Goal: Task Accomplishment & Management: Complete application form

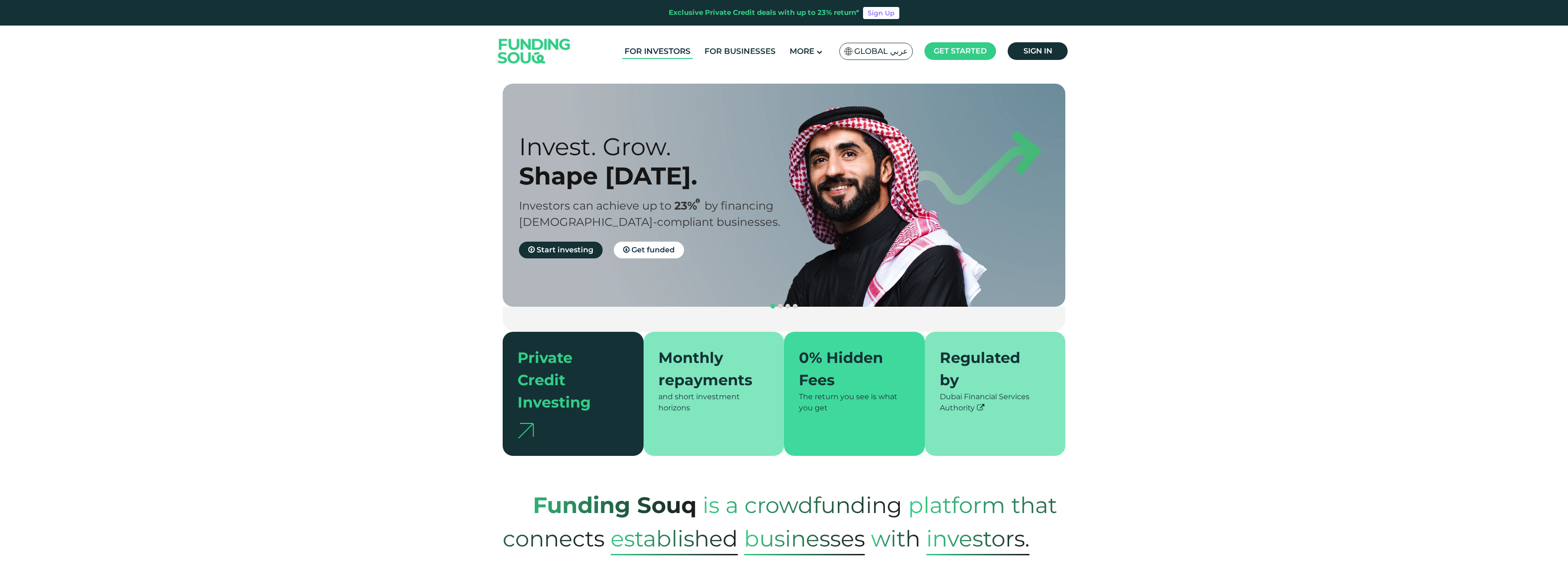
click at [666, 46] on link "For Investors" at bounding box center [658, 51] width 71 height 15
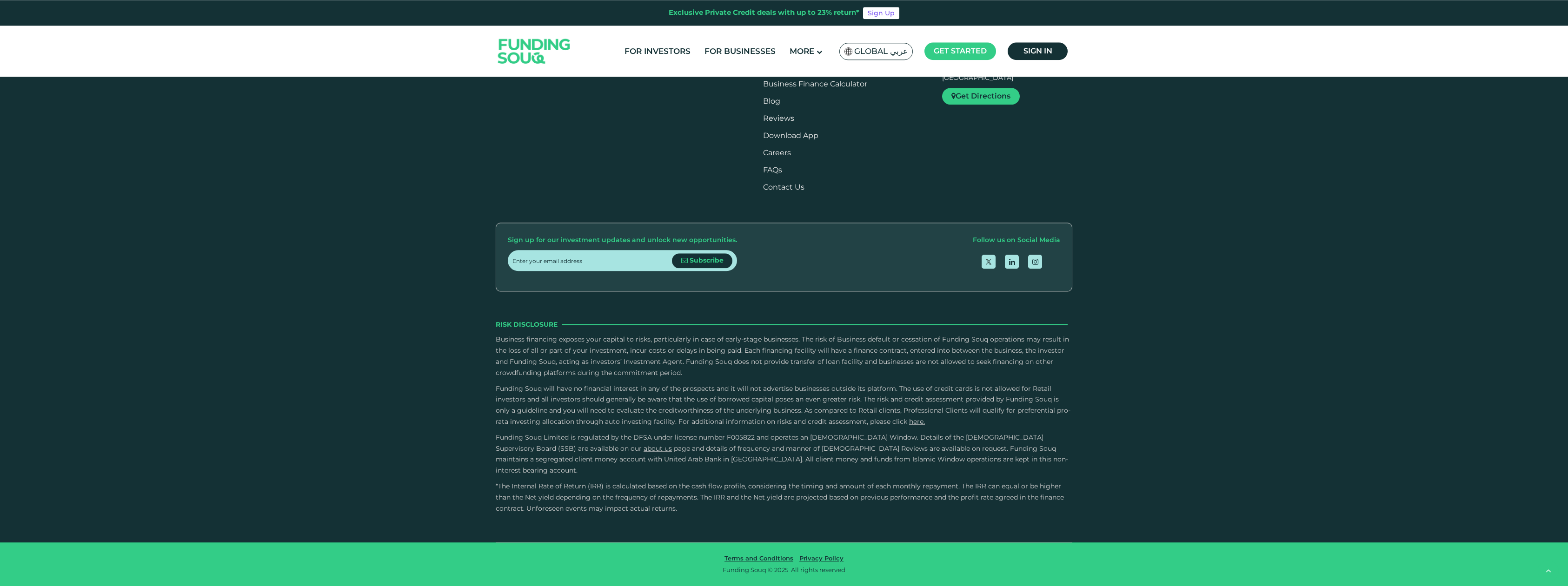
scroll to position [2055, 0]
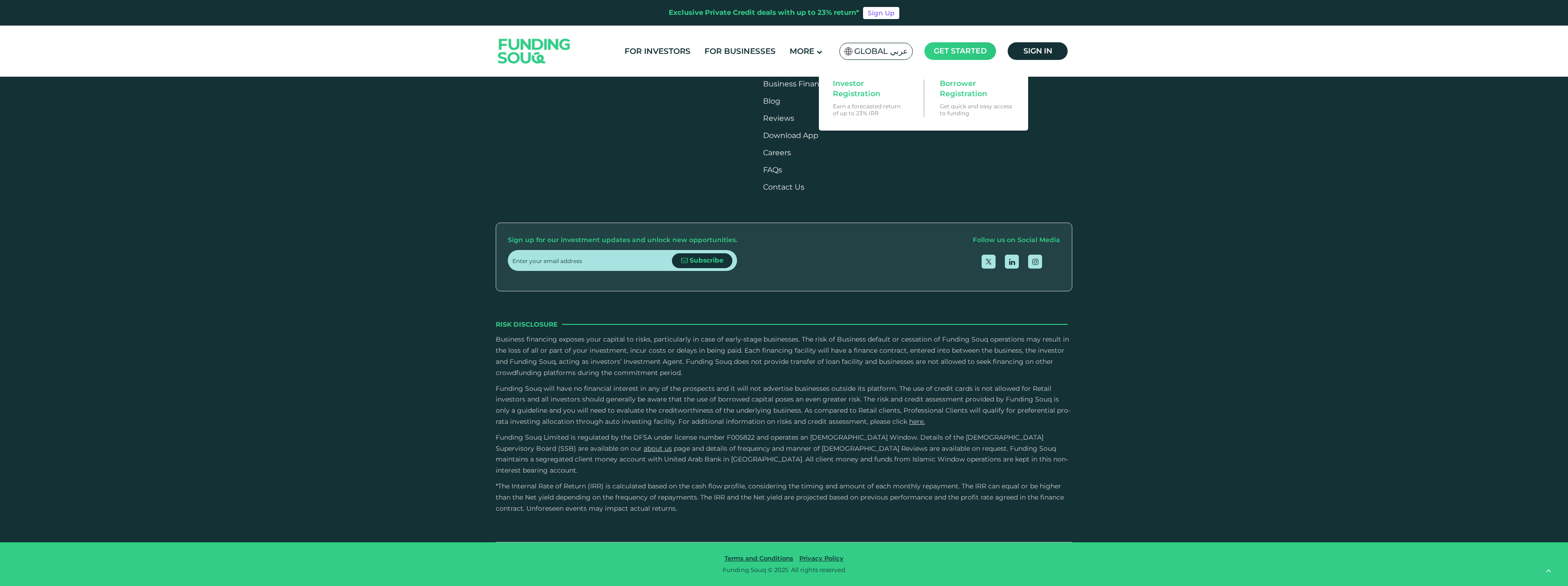
click at [959, 51] on span "Get started" at bounding box center [960, 51] width 53 height 9
click at [844, 90] on span "Investor Registration" at bounding box center [868, 88] width 72 height 20
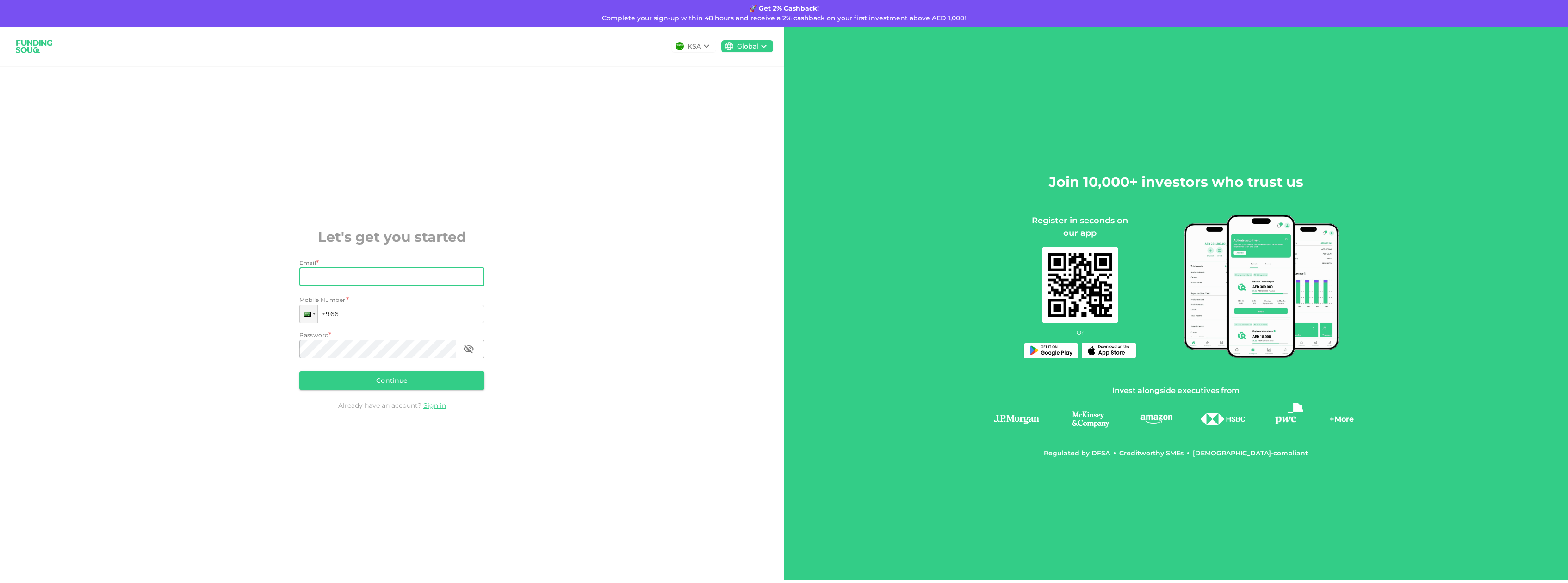
click at [335, 275] on input "Email" at bounding box center [387, 277] width 175 height 18
type input "cyber.francois@gmx.com"
click at [310, 311] on div at bounding box center [309, 313] width 18 height 16
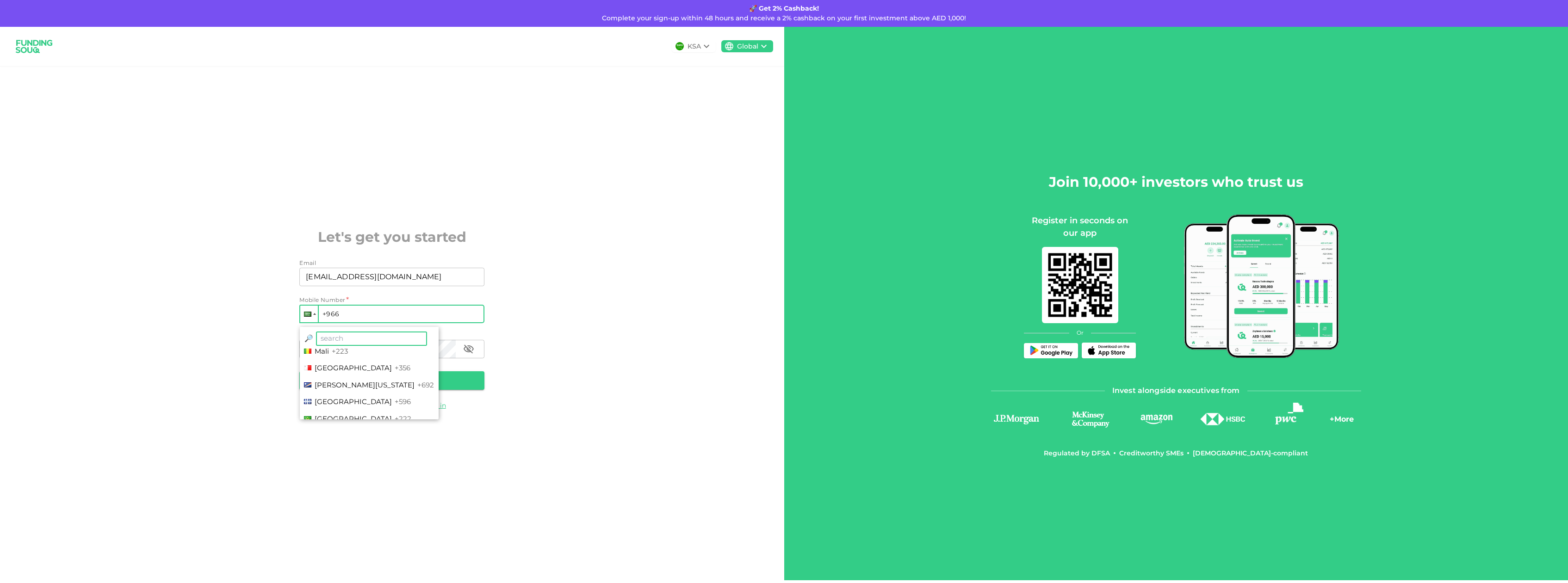
scroll to position [1999, 0]
click at [334, 368] on span "Malta" at bounding box center [353, 366] width 77 height 9
click at [361, 315] on input "+356" at bounding box center [392, 314] width 185 height 18
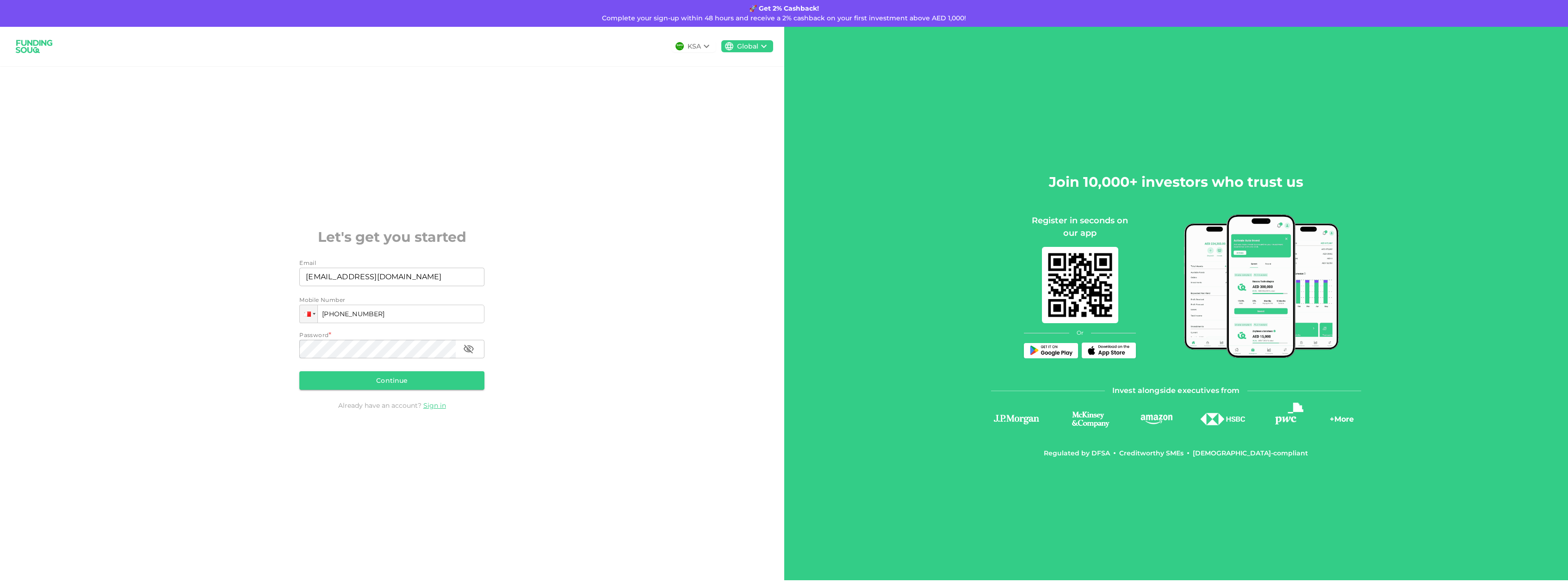
type input "+356 796 522 24"
click at [468, 349] on icon "button" at bounding box center [469, 349] width 10 height 9
click at [385, 385] on button "Continue" at bounding box center [392, 380] width 185 height 18
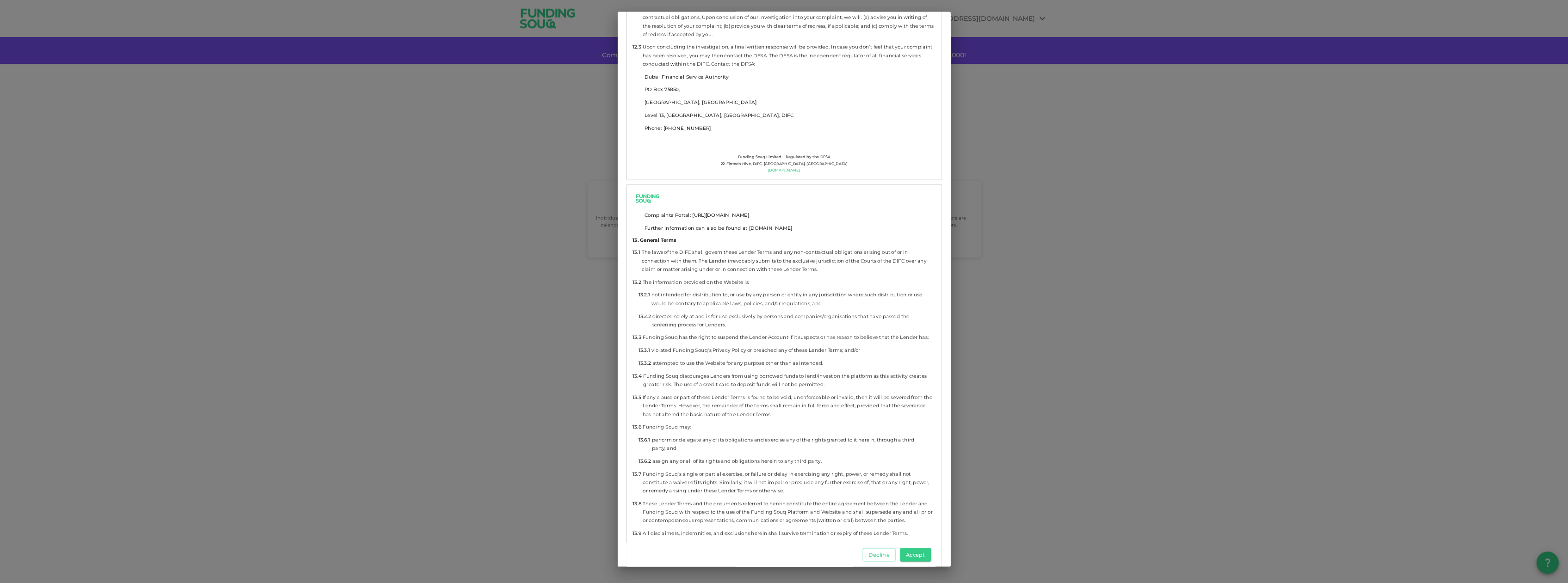
scroll to position [5089, 0]
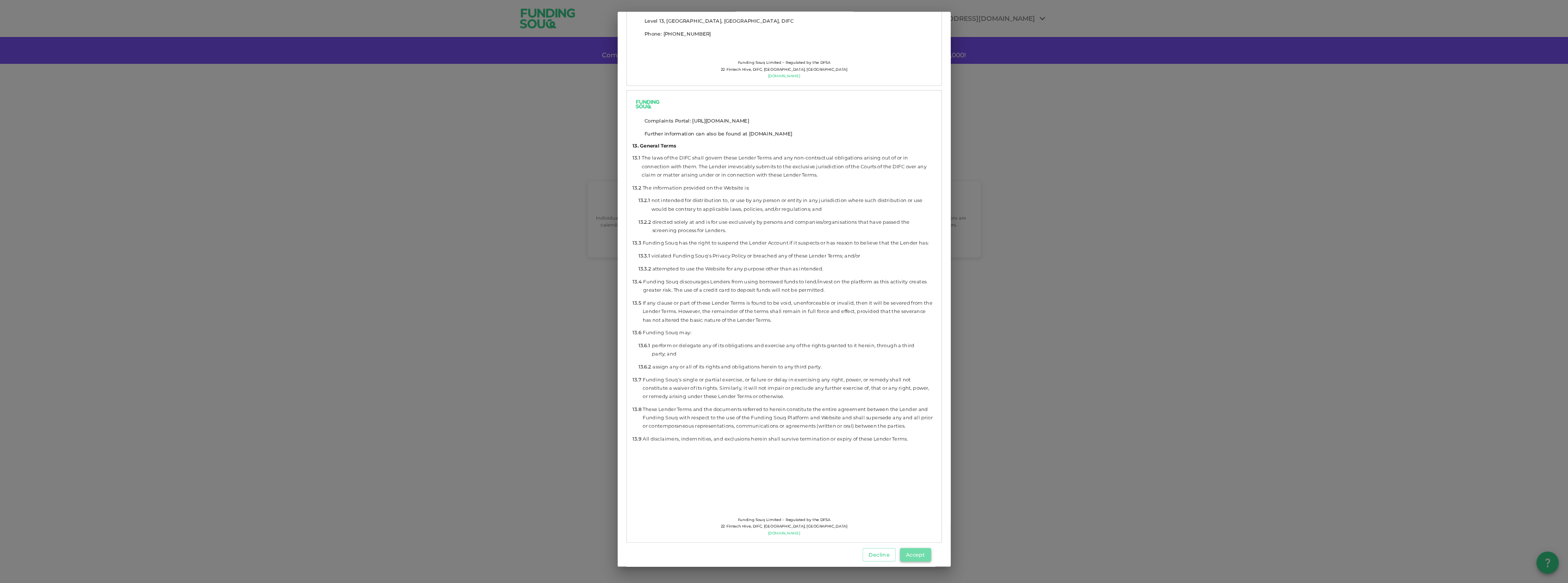
click at [914, 554] on button "Accept" at bounding box center [915, 555] width 31 height 13
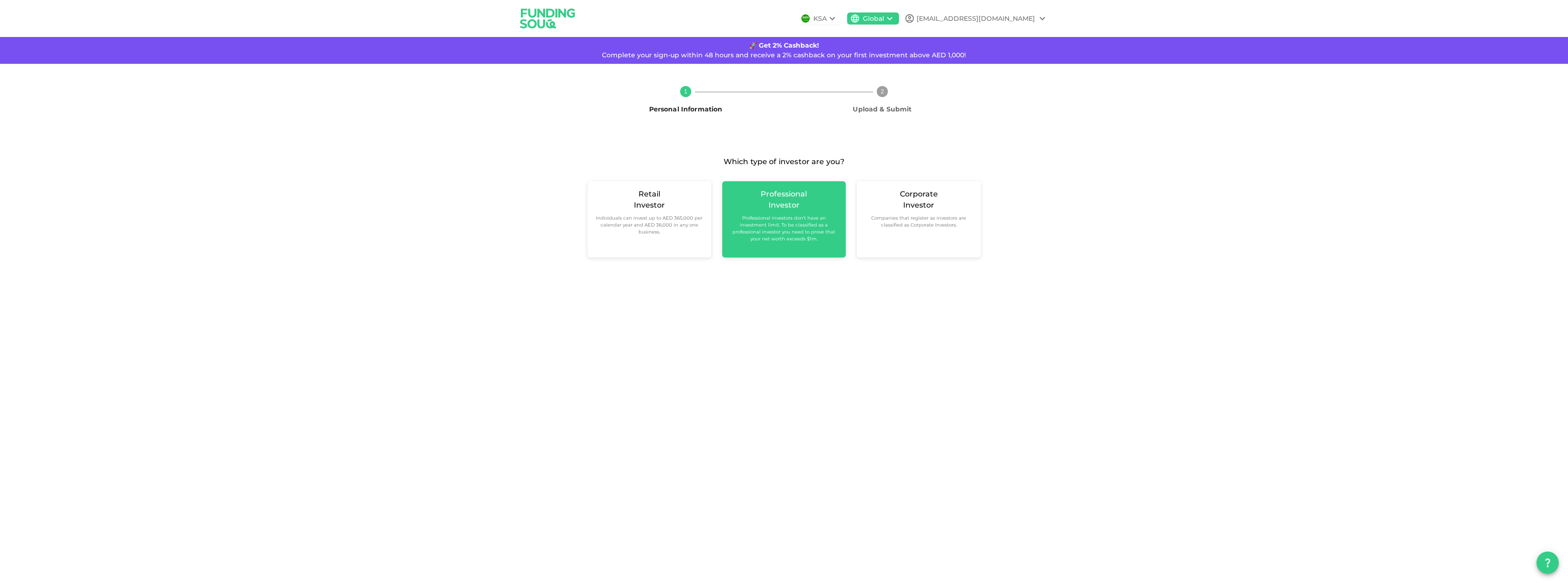
click at [771, 225] on small "Professional investors don’t have an investment limit. To be classified as a pr…" at bounding box center [784, 229] width 109 height 28
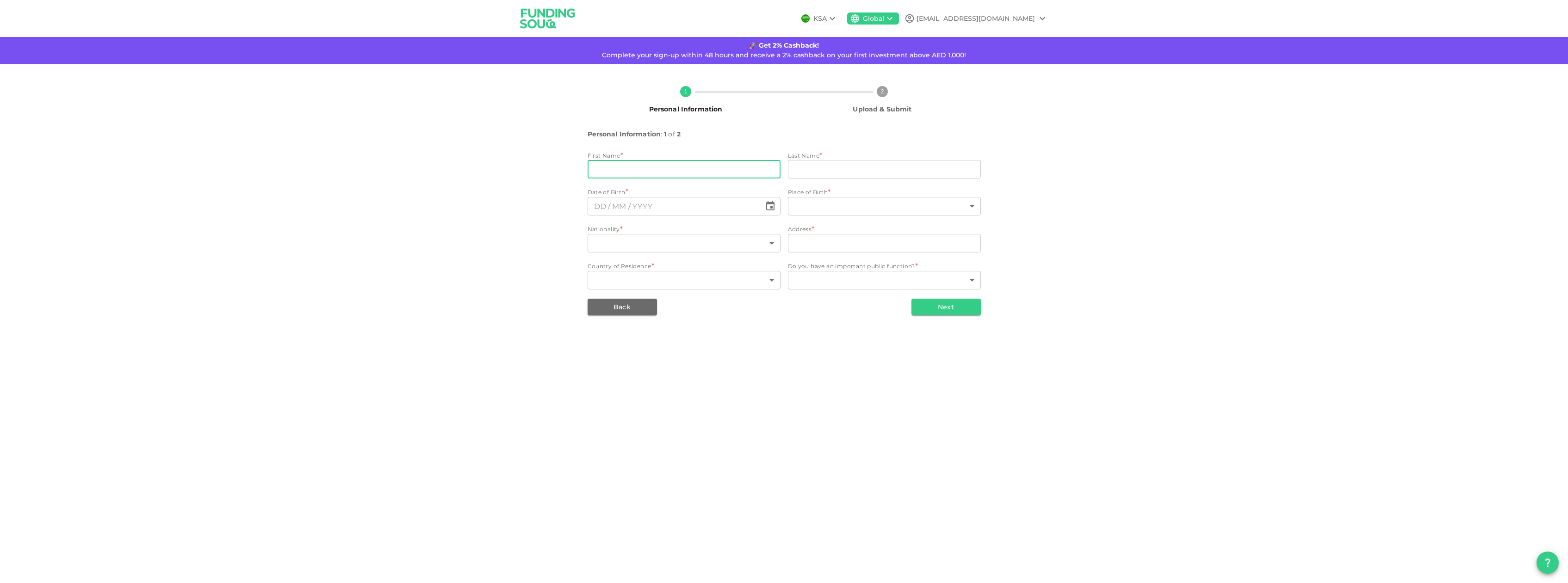
click at [622, 169] on input "firstName" at bounding box center [684, 169] width 193 height 18
type input "francois"
click at [856, 167] on input "lastName" at bounding box center [884, 169] width 193 height 18
type input "mascarell"
drag, startPoint x: 629, startPoint y: 203, endPoint x: 709, endPoint y: 192, distance: 80.8
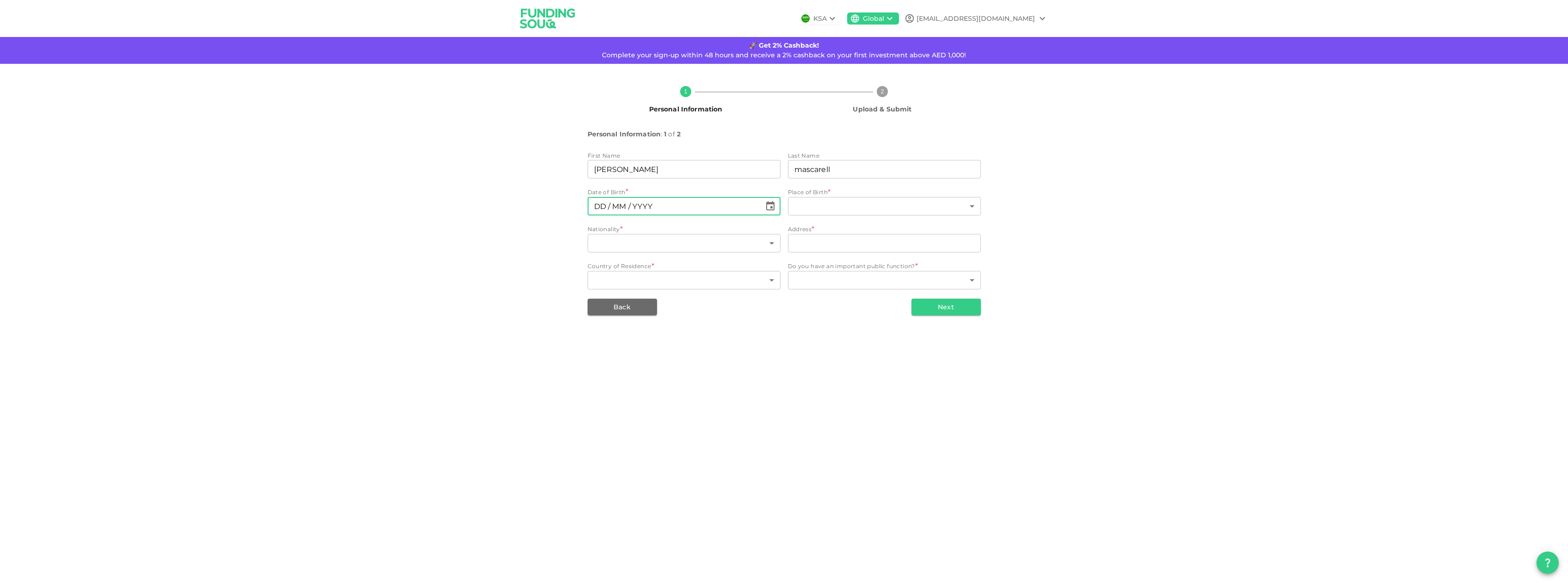
click at [630, 203] on input "⁦⁨DD⁩ / ⁨MM⁩ / ⁨YYYY⁩⁩" at bounding box center [674, 206] width 173 height 18
type input "⁦⁨10⁩ / ⁨06⁩ / ⁨1972⁩⁩"
click at [916, 208] on body "KSA Global cyber.francois@gmx.com 🚀 Get 2% Cashback! Complete your sign-up with…" at bounding box center [784, 292] width 1568 height 583
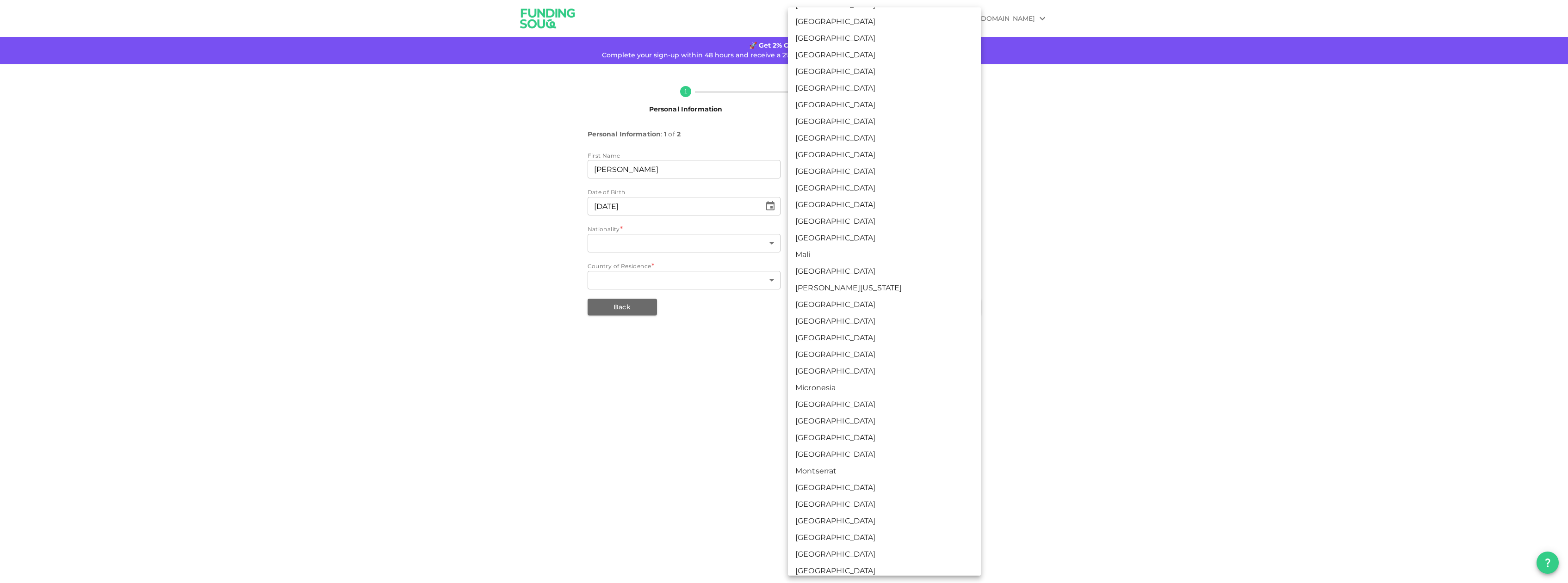
scroll to position [1758, 0]
click at [836, 382] on li "Monaco" at bounding box center [884, 382] width 193 height 16
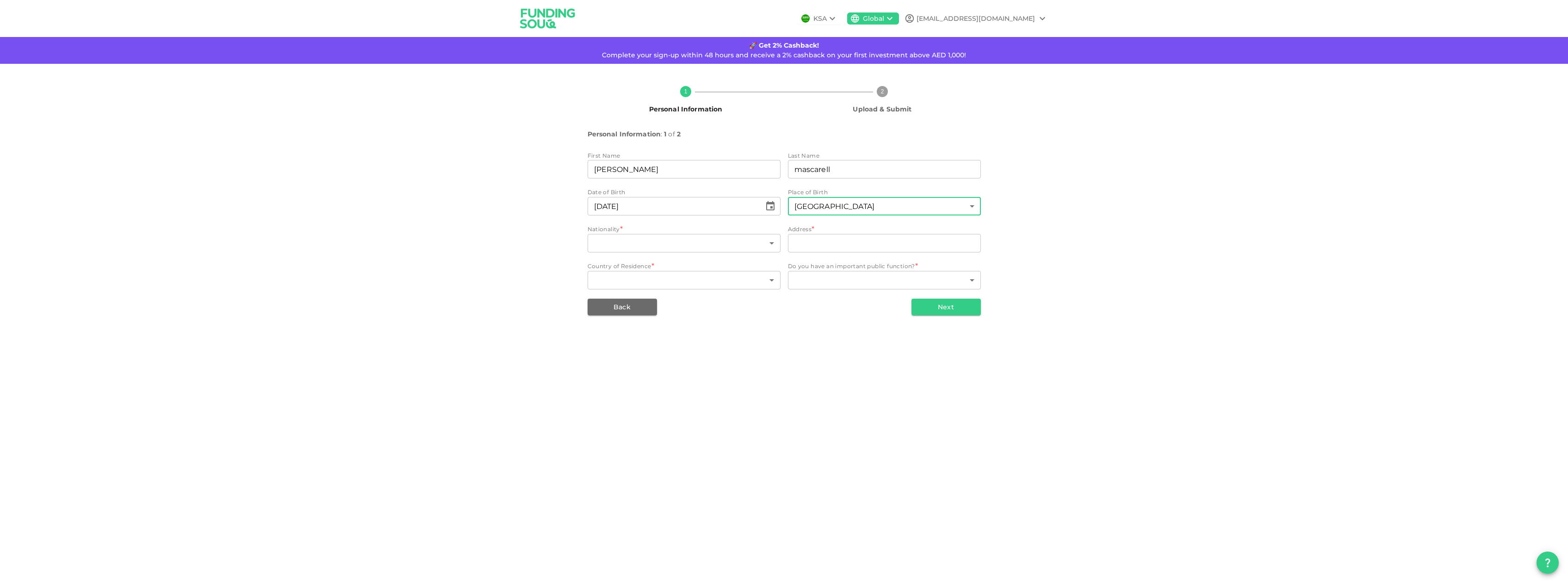
type input "127"
click at [729, 248] on body "KSA Global cyber.francois@gmx.com 🚀 Get 2% Cashback! Complete your sign-up with…" at bounding box center [784, 292] width 1568 height 583
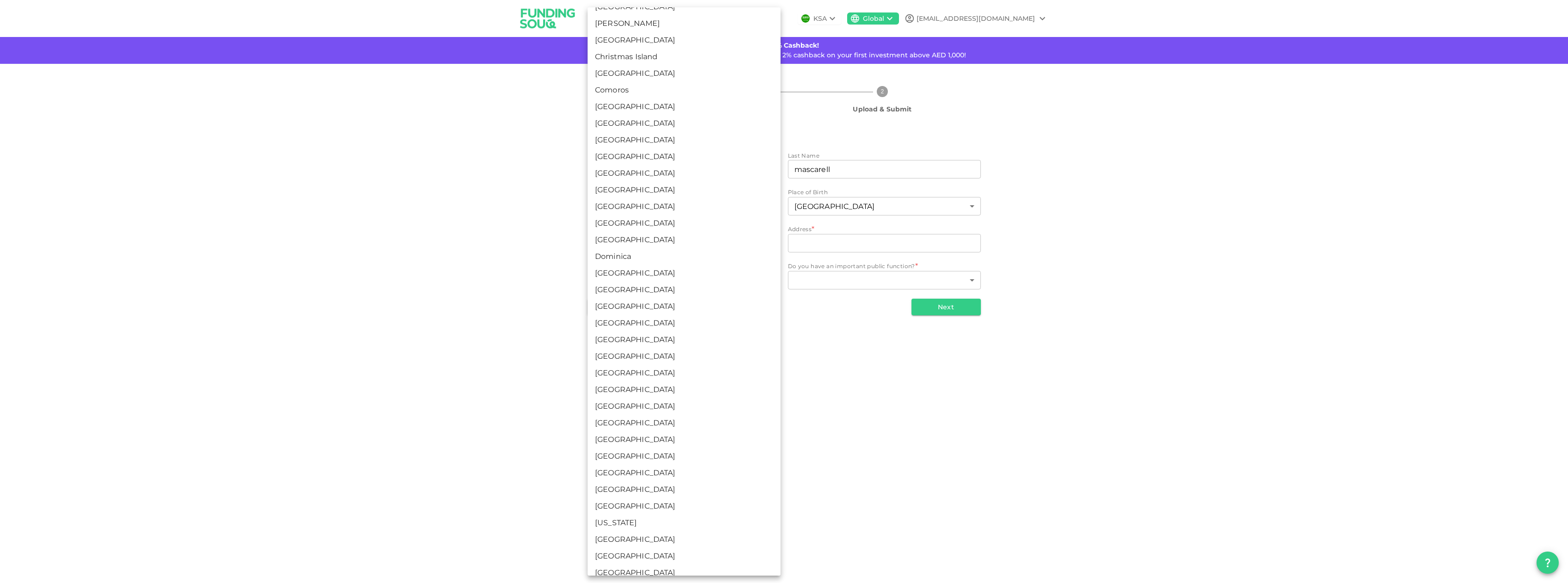
scroll to position [703, 0]
click at [649, 440] on li "France" at bounding box center [684, 437] width 193 height 16
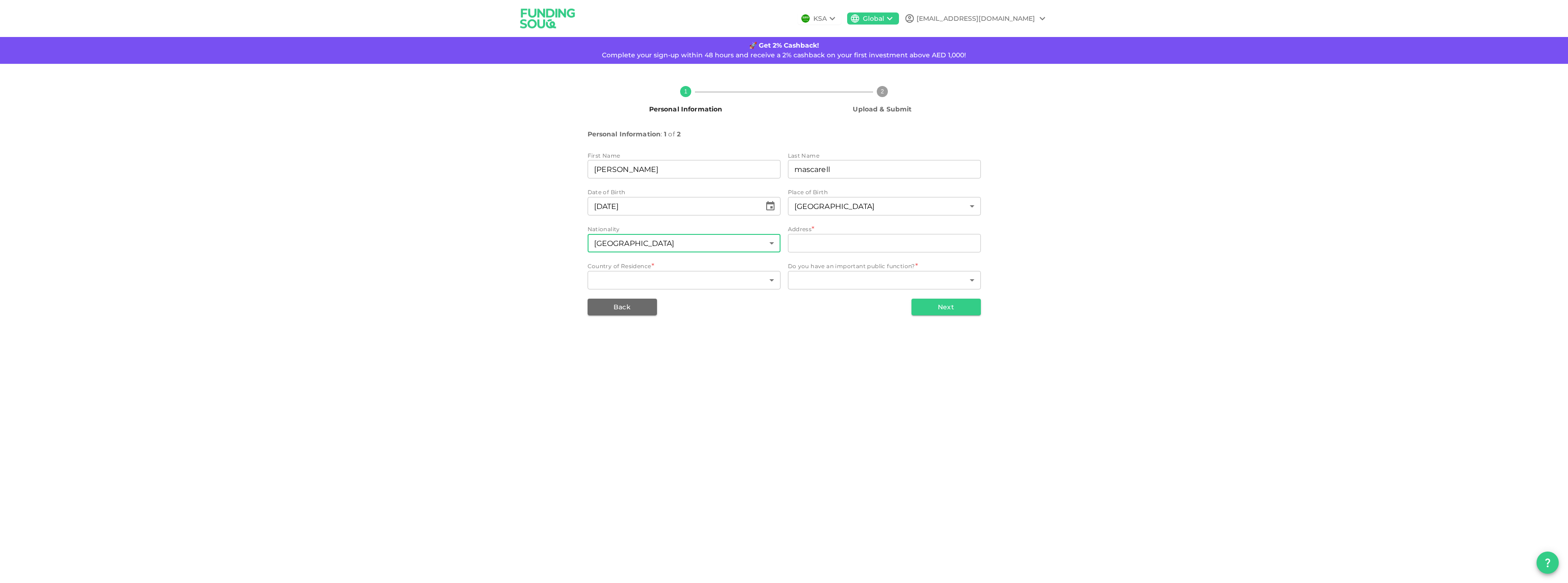
type input "67"
click at [815, 245] on input "address" at bounding box center [884, 243] width 193 height 18
type input "7 triq San Nikola Apt 2"
click at [697, 284] on body "KSA Global cyber.francois@gmx.com 🚀 Get 2% Cashback! Complete your sign-up with…" at bounding box center [784, 292] width 1568 height 583
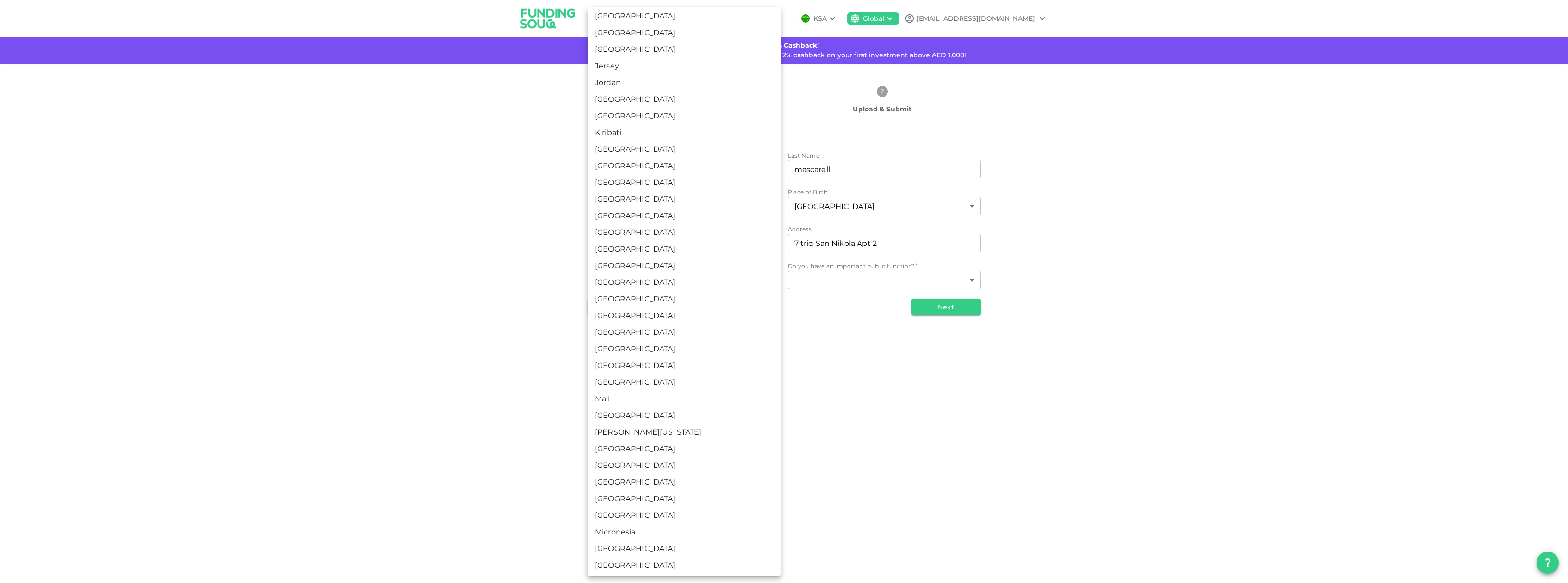
scroll to position [1582, 0]
click at [635, 405] on li "Malta" at bounding box center [684, 408] width 193 height 16
type input "118"
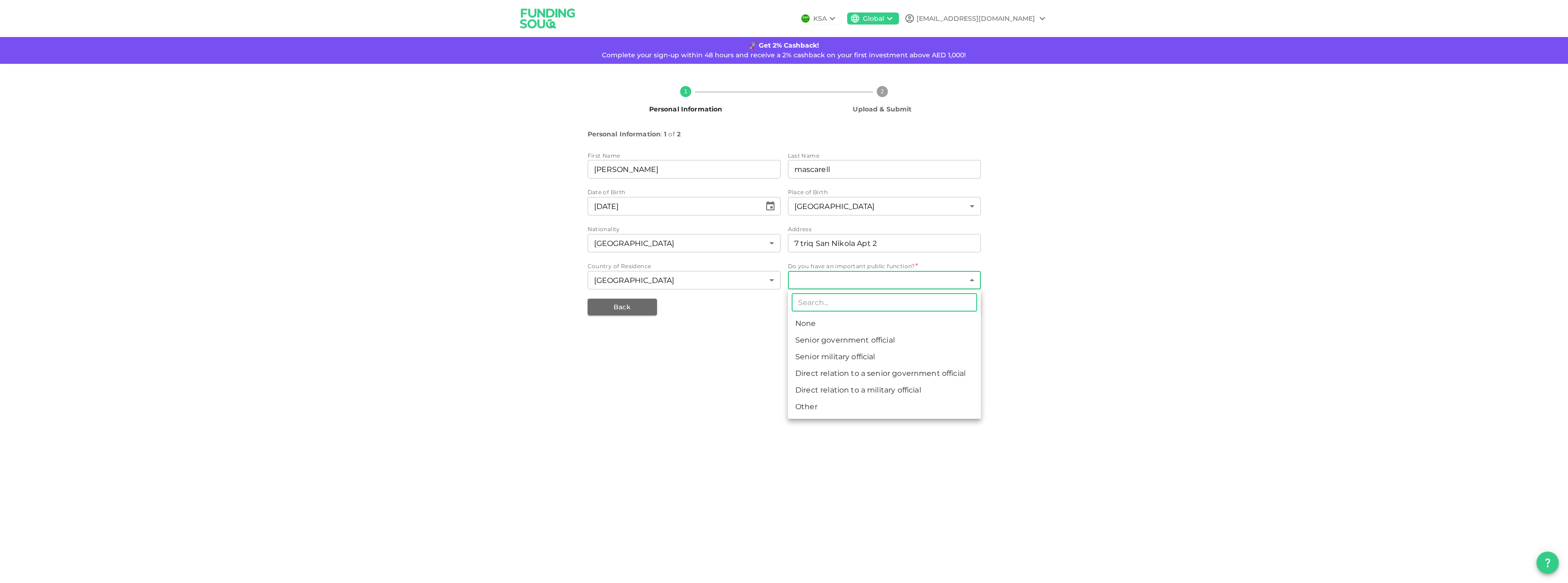
click at [825, 277] on body "KSA Global cyber.francois@gmx.com 🚀 Get 2% Cashback! Complete your sign-up with…" at bounding box center [784, 292] width 1568 height 583
click at [819, 321] on li "None" at bounding box center [884, 323] width 193 height 16
type input "1"
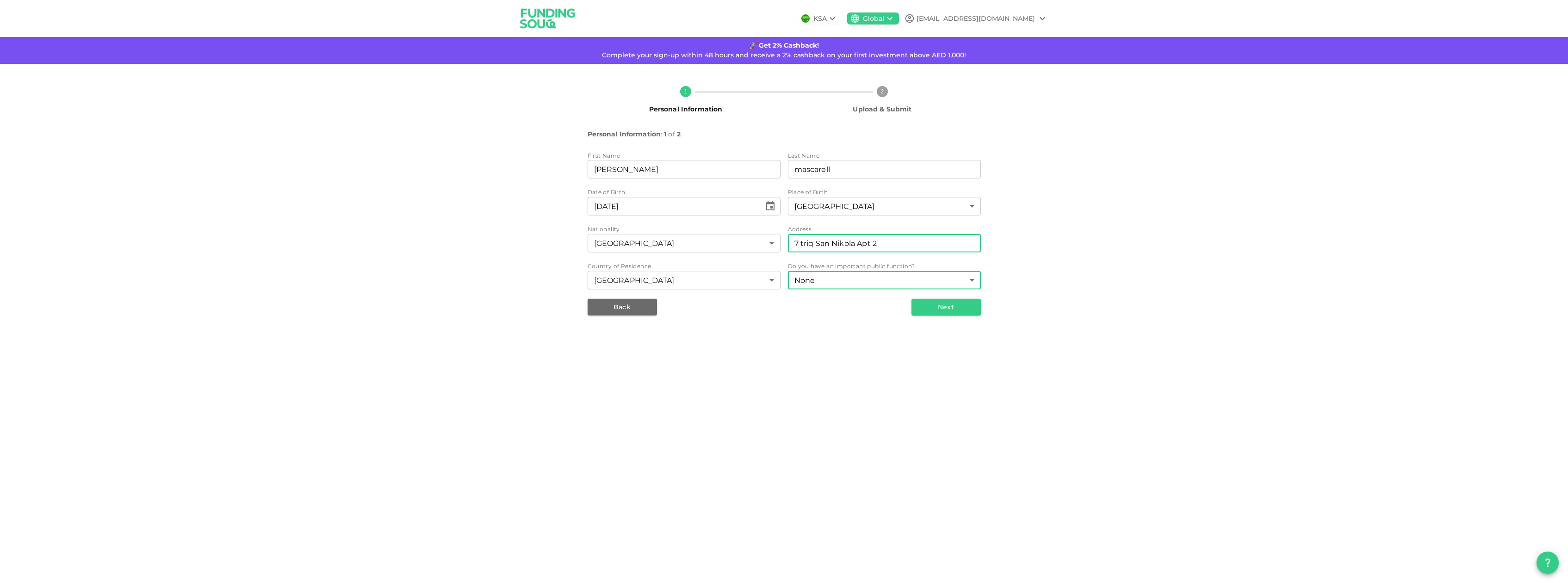
click at [917, 245] on input "7 triq San Nikola Apt 2" at bounding box center [884, 243] width 193 height 18
type input "7 triq San Nikola Apt 2 MSK 1064 Marsaskala"
click at [951, 309] on button "Next" at bounding box center [946, 307] width 69 height 16
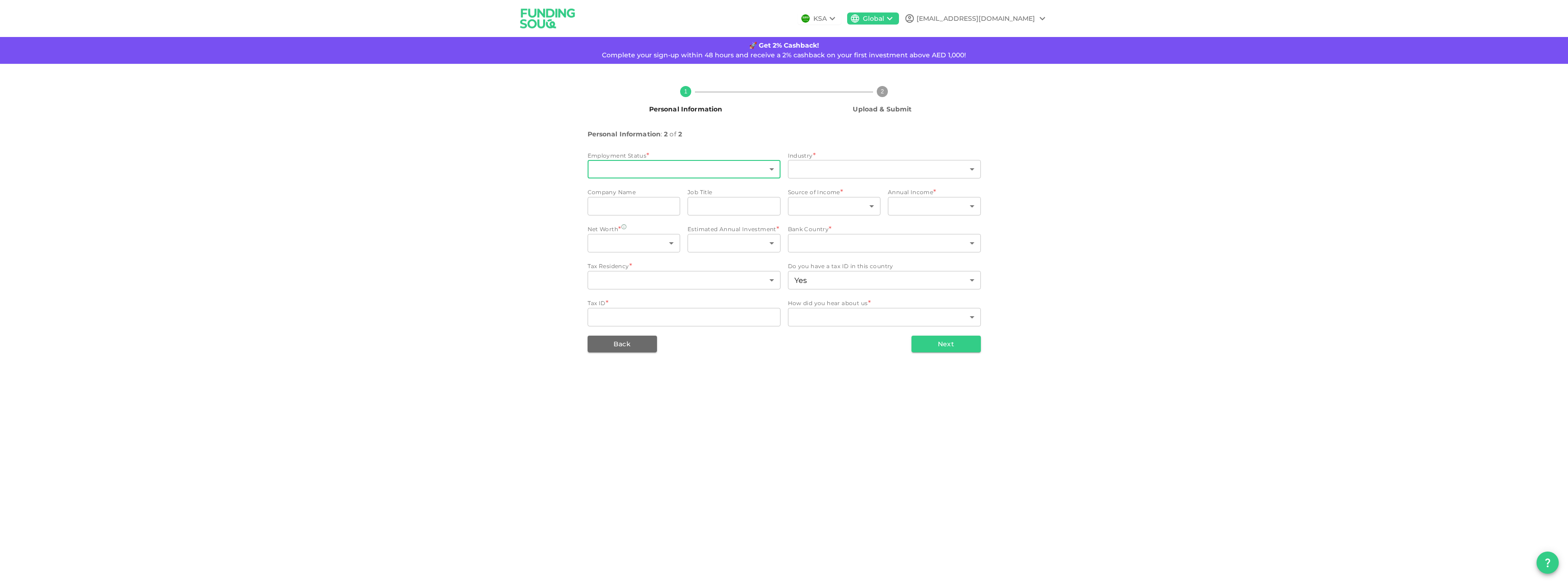
click at [773, 169] on body "KSA Global cyber.francois@gmx.com 🚀 Get 2% Cashback! Complete your sign-up with…" at bounding box center [784, 292] width 1568 height 583
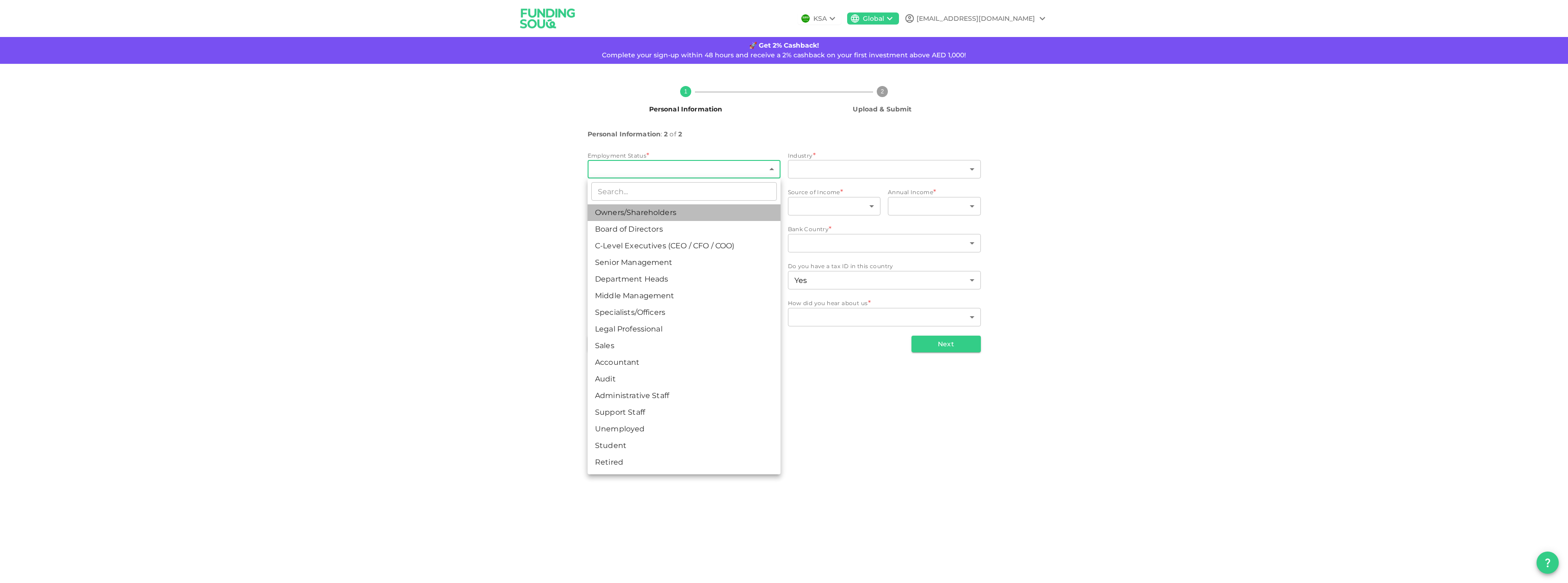
click at [654, 207] on li "Owners/Shareholders" at bounding box center [684, 212] width 193 height 16
type input "1"
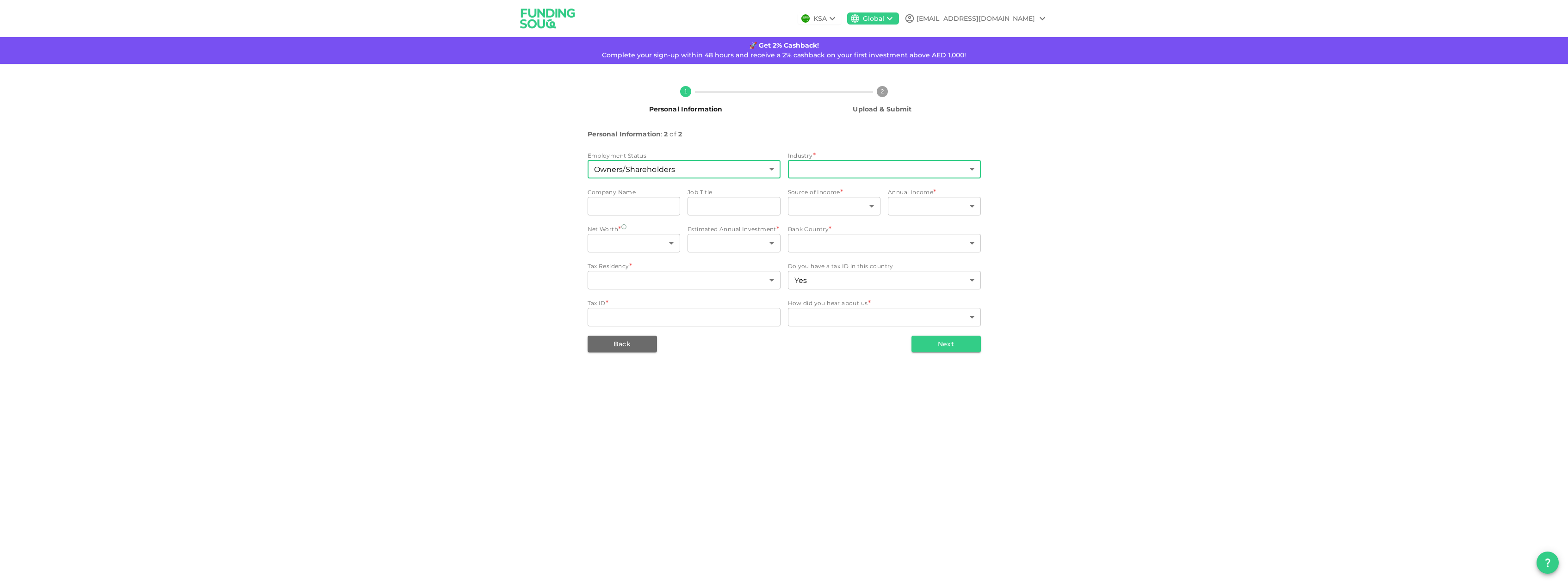
click at [842, 171] on body "KSA Global cyber.francois@gmx.com 🚀 Get 2% Cashback! Complete your sign-up with…" at bounding box center [784, 292] width 1568 height 583
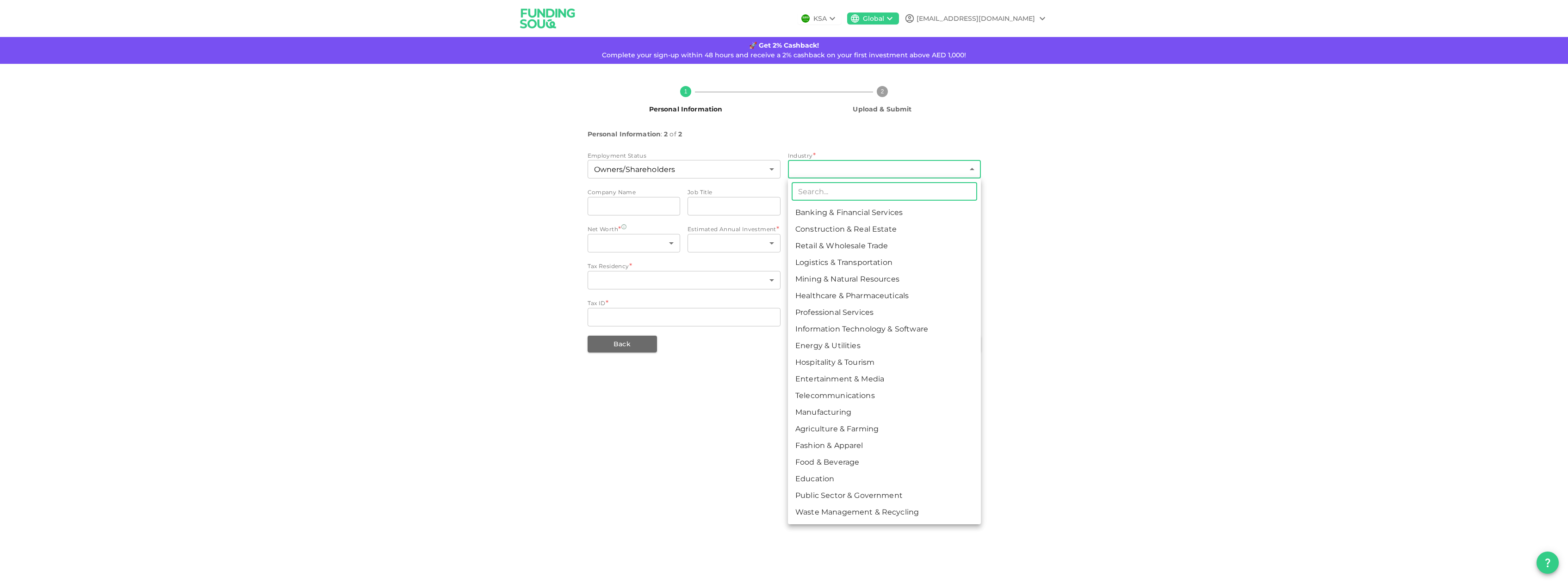
click at [926, 226] on li "Construction & Real Estate" at bounding box center [884, 229] width 193 height 16
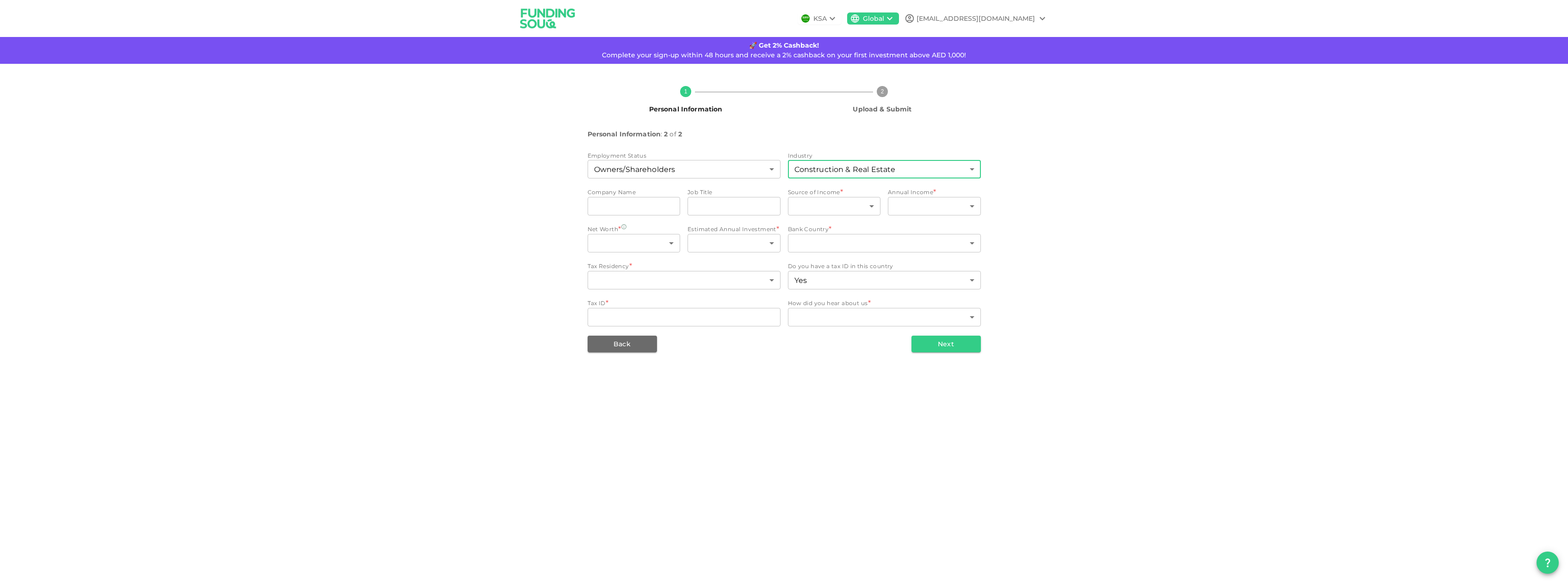
click at [974, 169] on body "KSA Global cyber.francois@gmx.com 🚀 Get 2% Cashback! Complete your sign-up with…" at bounding box center [784, 292] width 1568 height 583
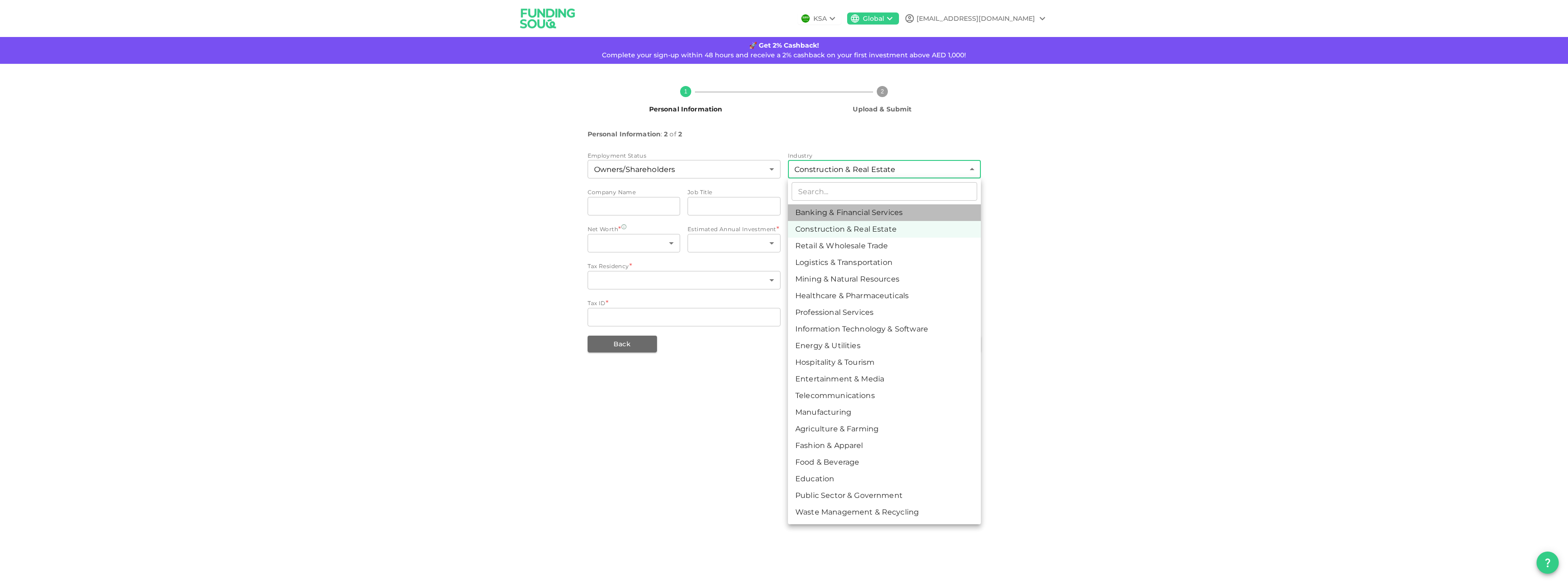
click at [870, 208] on li "Banking & Financial Services" at bounding box center [884, 212] width 193 height 16
type input "1"
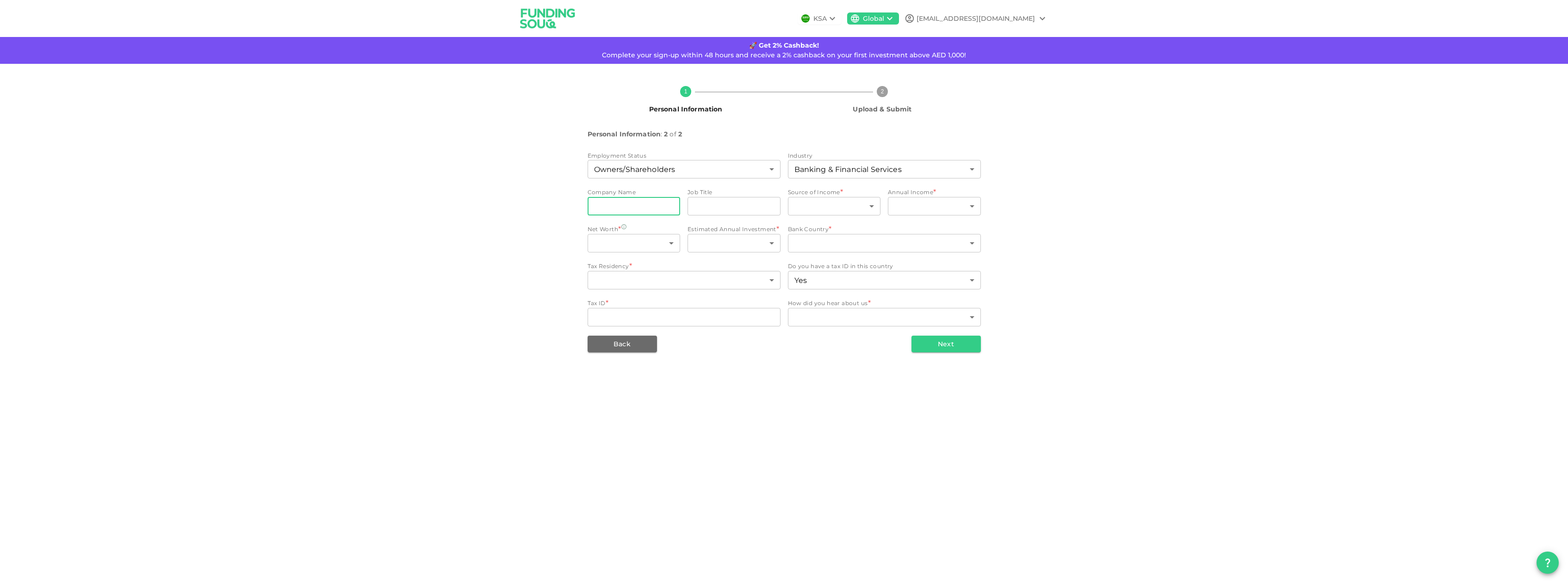
click at [643, 205] on input "companyName" at bounding box center [634, 206] width 93 height 18
type input "mascarell malta"
click at [716, 203] on input "jobTitle" at bounding box center [734, 206] width 93 height 18
type input "manager"
click at [871, 203] on body "KSA Global cyber.francois@gmx.com 🚀 Get 2% Cashback! Complete your sign-up with…" at bounding box center [784, 292] width 1568 height 583
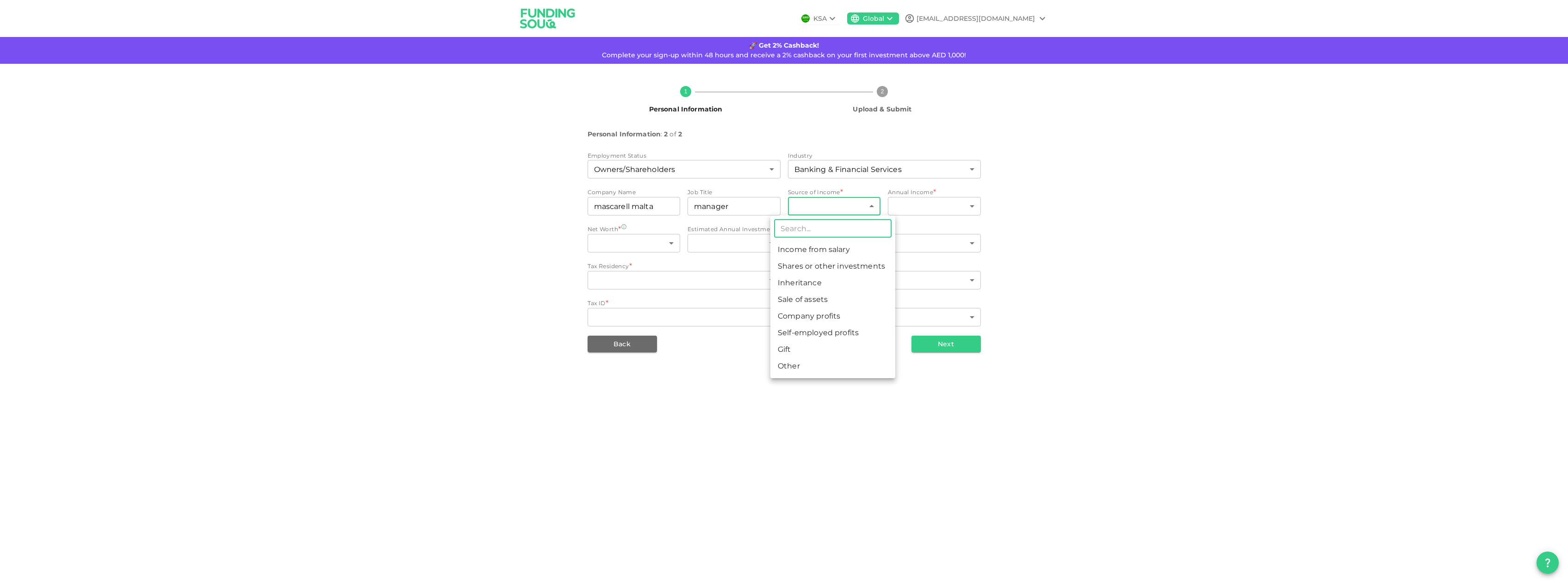
click at [850, 303] on li "Sale of assets" at bounding box center [833, 299] width 125 height 16
type input "4"
click at [919, 208] on body "KSA Global cyber.francois@gmx.com 🚀 Get 2% Cashback! Complete your sign-up with…" at bounding box center [784, 292] width 1568 height 583
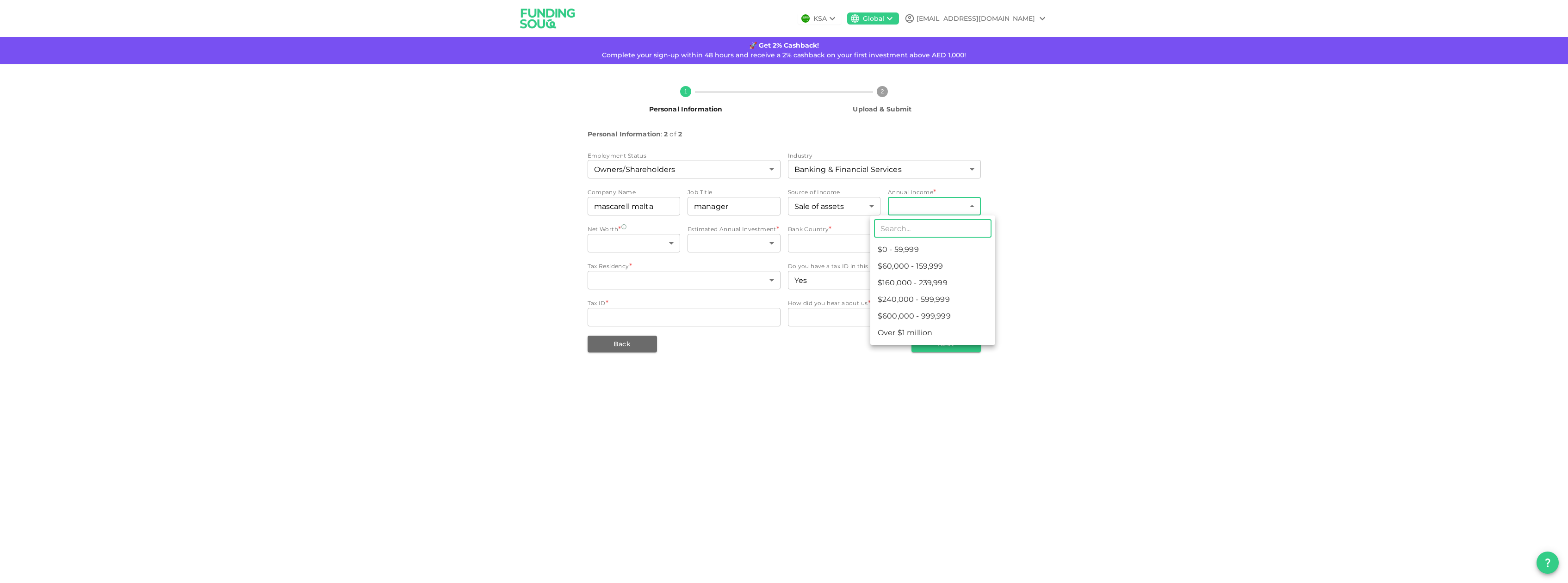
click at [906, 262] on li "$60,000 - 159,999" at bounding box center [933, 266] width 125 height 16
type input "2"
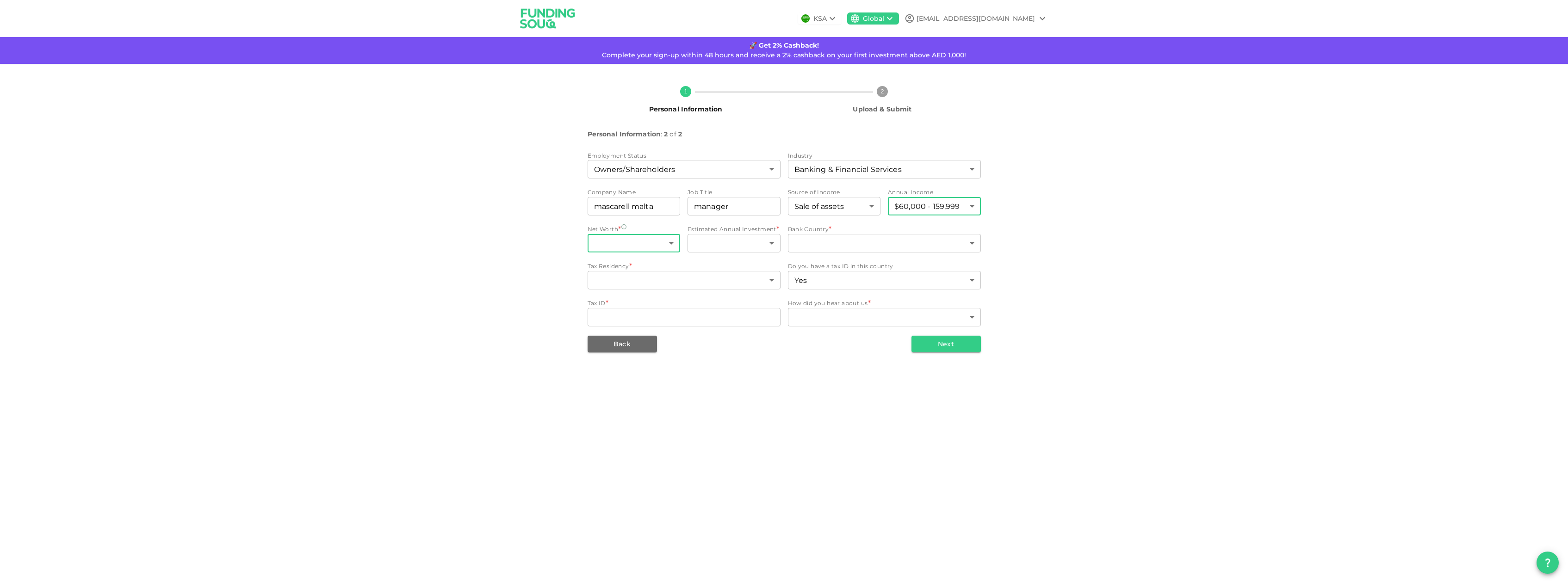
click at [647, 246] on body "KSA Global cyber.francois@gmx.com 🚀 Get 2% Cashback! Complete your sign-up with…" at bounding box center [784, 292] width 1568 height 583
click at [645, 304] on li "More than $1 million" at bounding box center [632, 303] width 125 height 16
type input "2"
click at [730, 243] on body "KSA Global cyber.francois@gmx.com 🚀 Get 2% Cashback! Complete your sign-up with…" at bounding box center [784, 292] width 1568 height 583
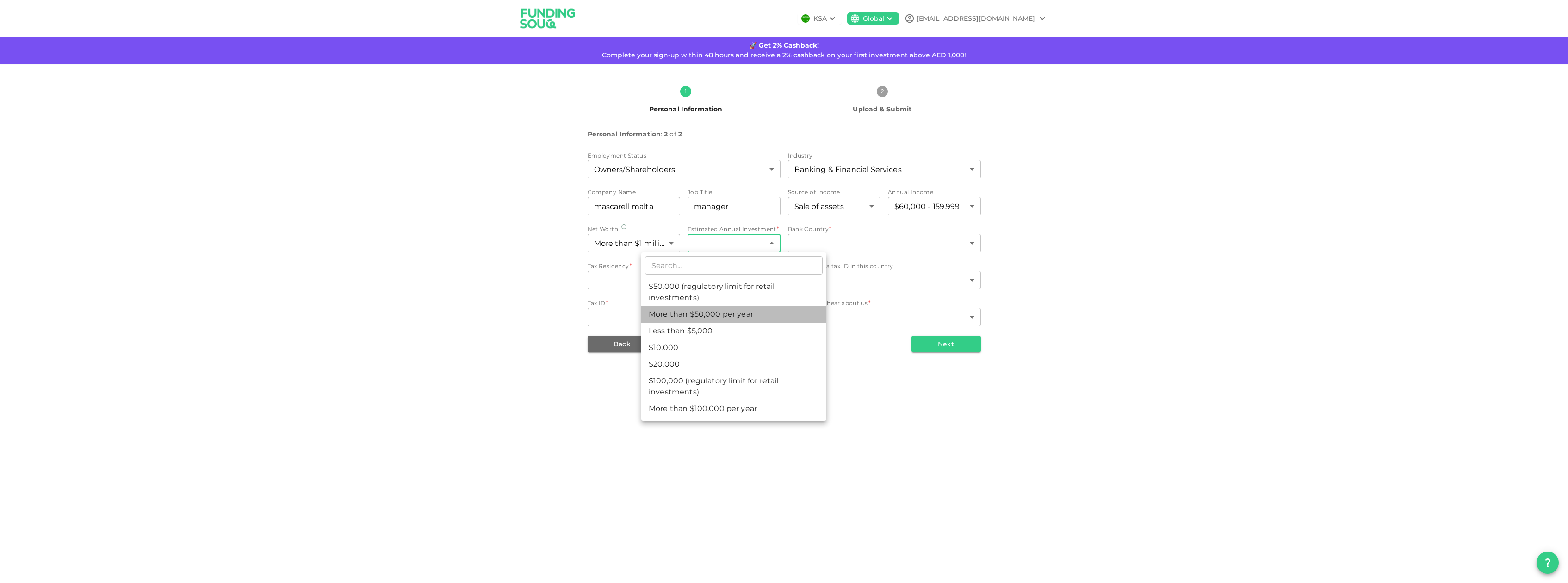
click at [751, 312] on li "More than $50,000 per year" at bounding box center [734, 314] width 185 height 16
type input "5"
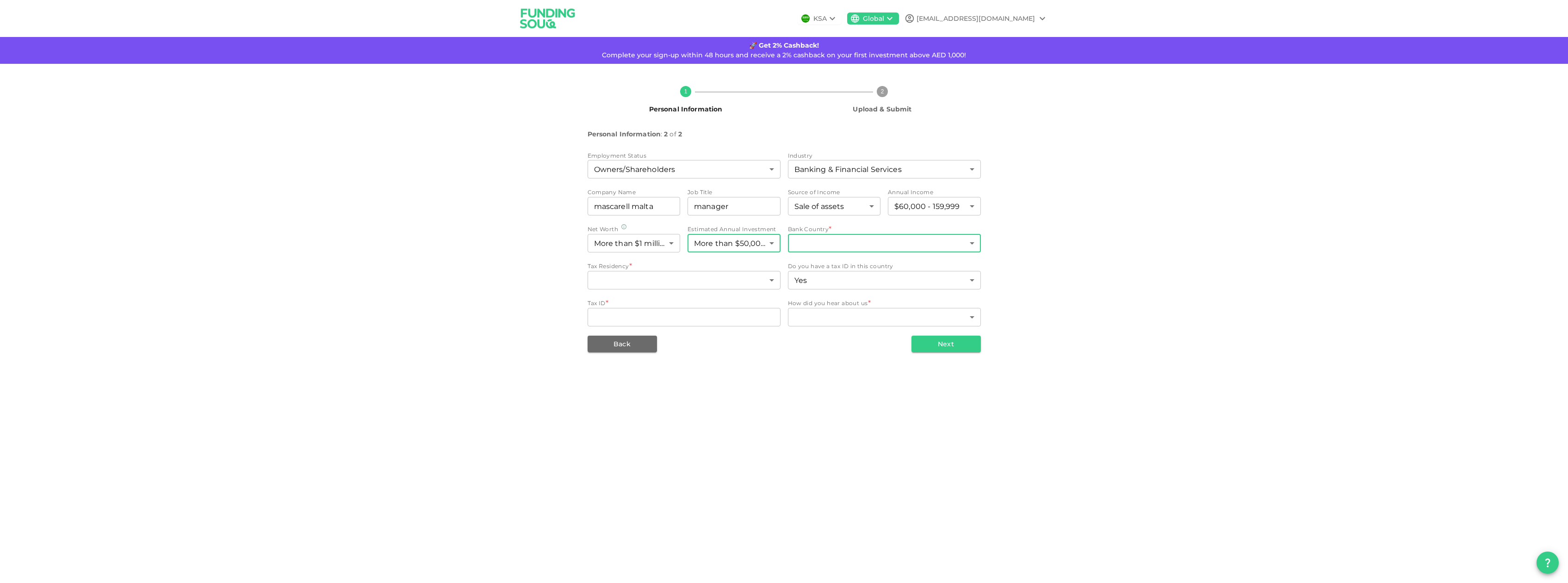
click at [853, 242] on body "KSA Global cyber.francois@gmx.com 🚀 Get 2% Cashback! Complete your sign-up with…" at bounding box center [784, 292] width 1568 height 583
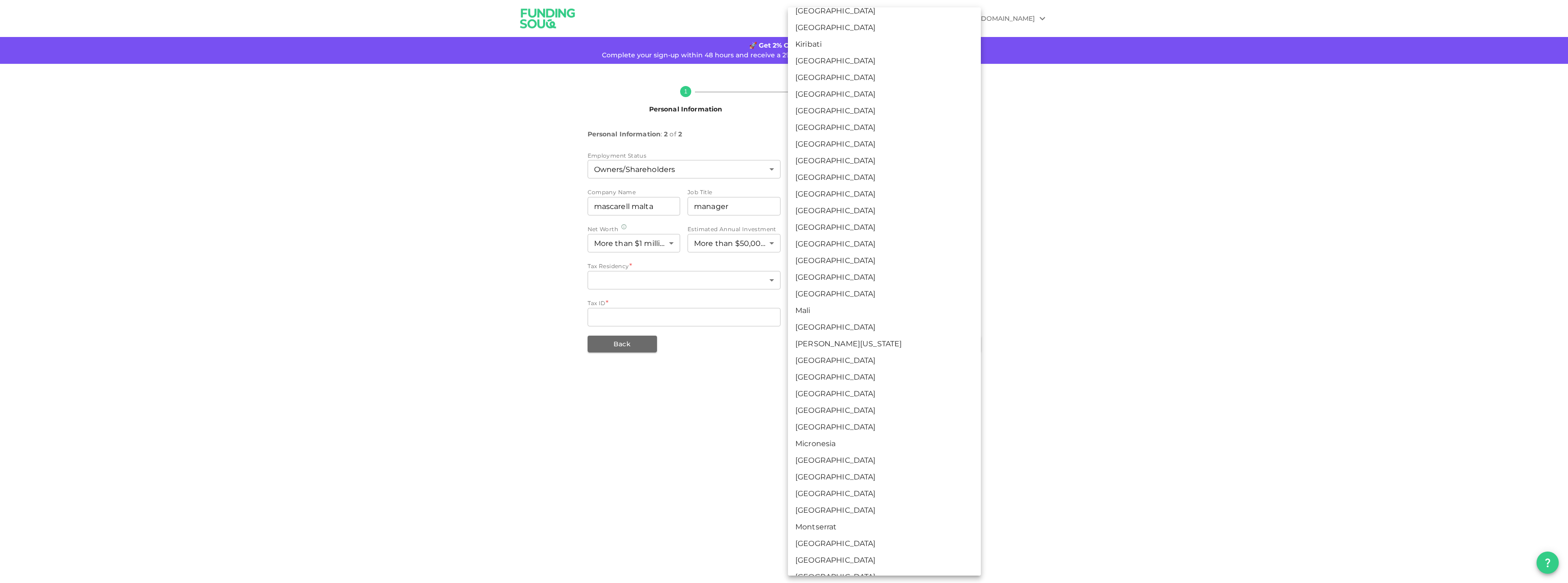
scroll to position [1758, 0]
click at [871, 231] on li "Malta" at bounding box center [884, 232] width 193 height 16
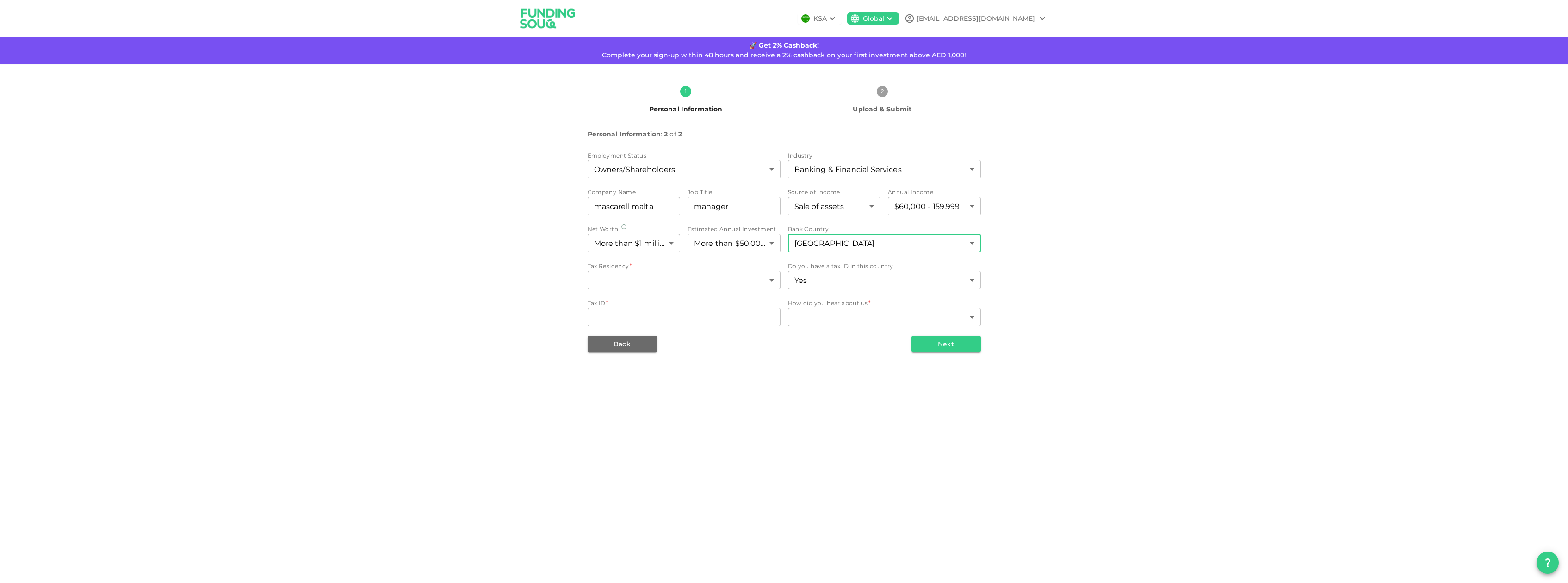
click at [840, 242] on body "KSA Global cyber.francois@gmx.com 🚀 Get 2% Cashback! Complete your sign-up with…" at bounding box center [784, 292] width 1568 height 583
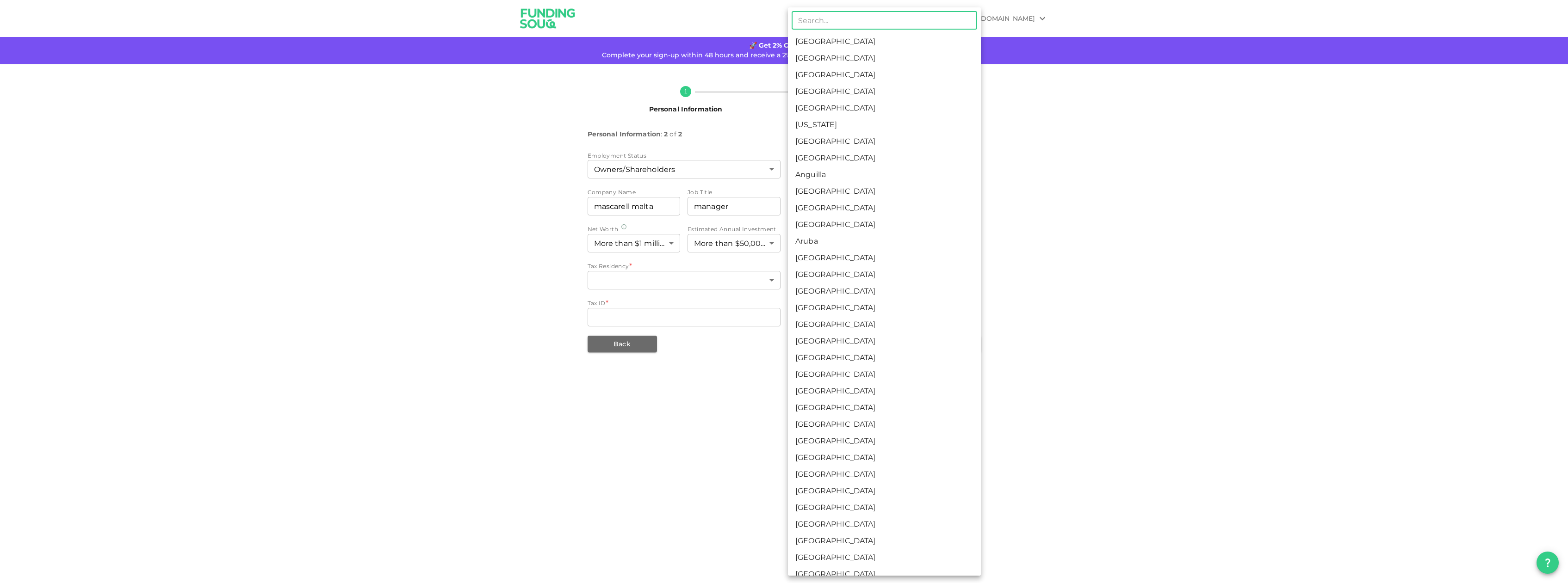
click at [1073, 248] on div at bounding box center [784, 292] width 1568 height 583
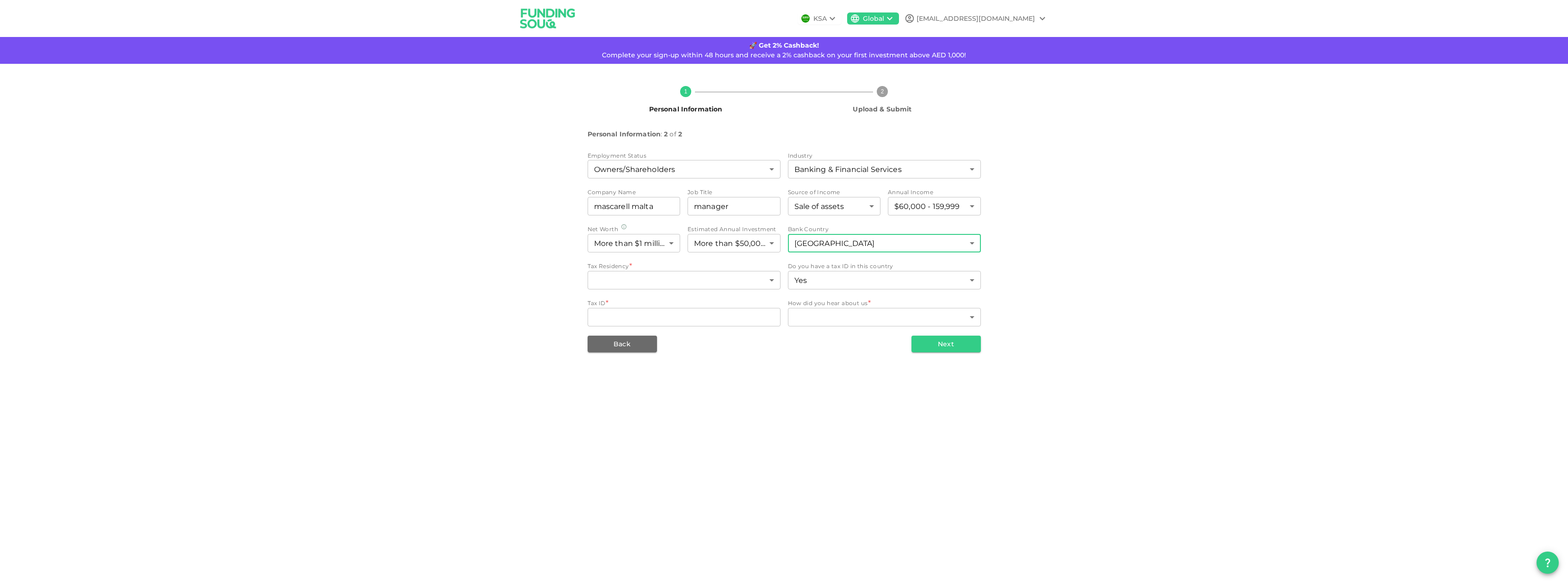
click at [972, 240] on body "KSA Global cyber.francois@gmx.com 🚀 Get 2% Cashback! Complete your sign-up with…" at bounding box center [784, 292] width 1568 height 583
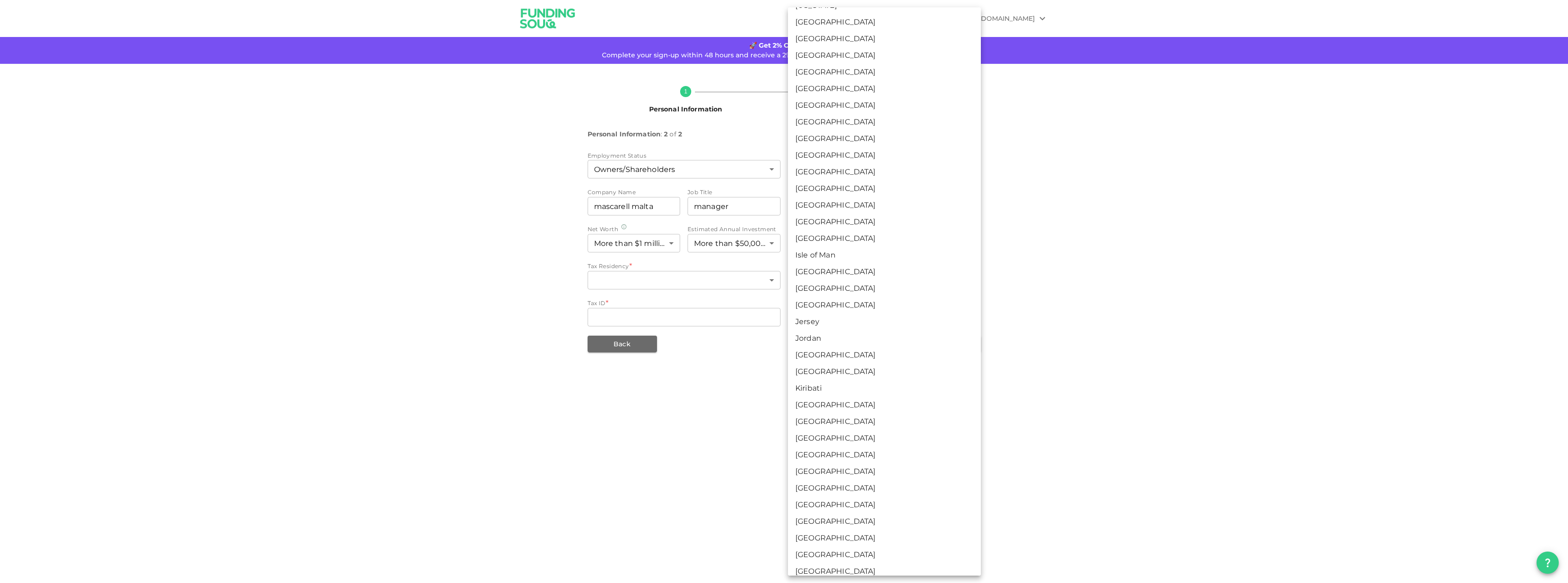
scroll to position [1494, 0]
click at [844, 360] on li "Lithuania" at bounding box center [884, 362] width 193 height 16
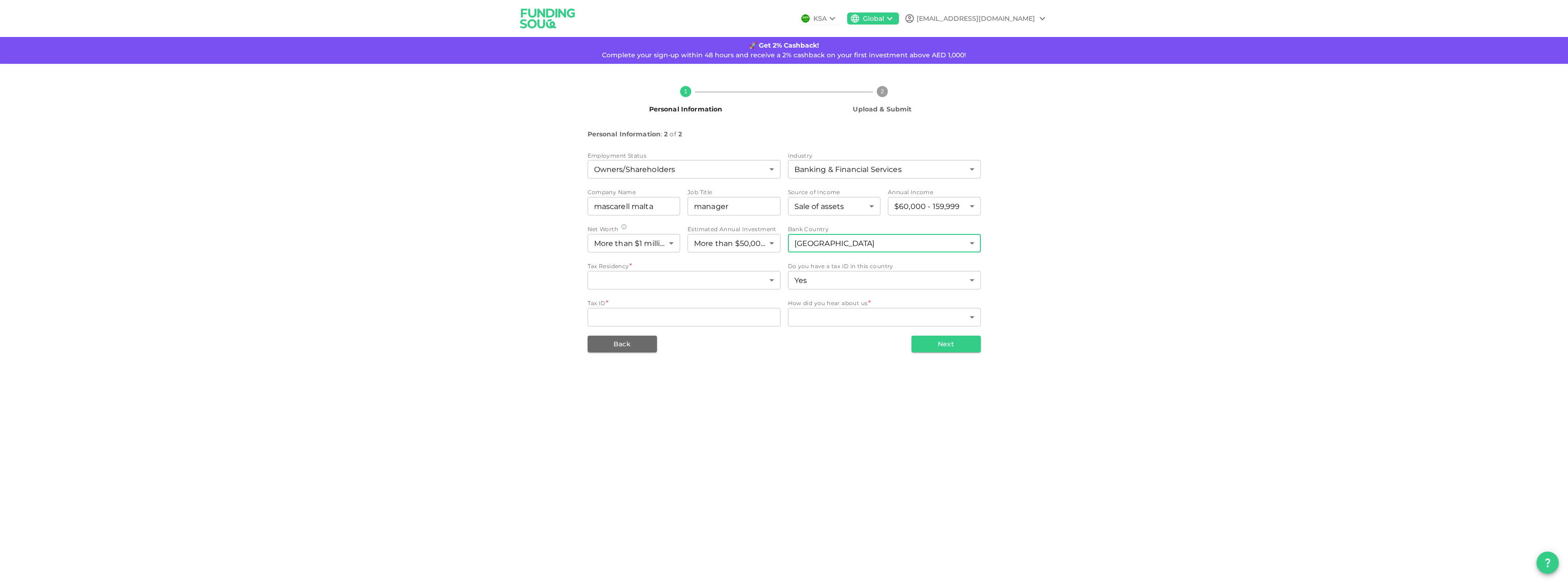
type input "110"
click at [768, 281] on body "KSA Global cyber.francois@gmx.com 🚀 Get 2% Cashback! Complete your sign-up with…" at bounding box center [784, 292] width 1568 height 583
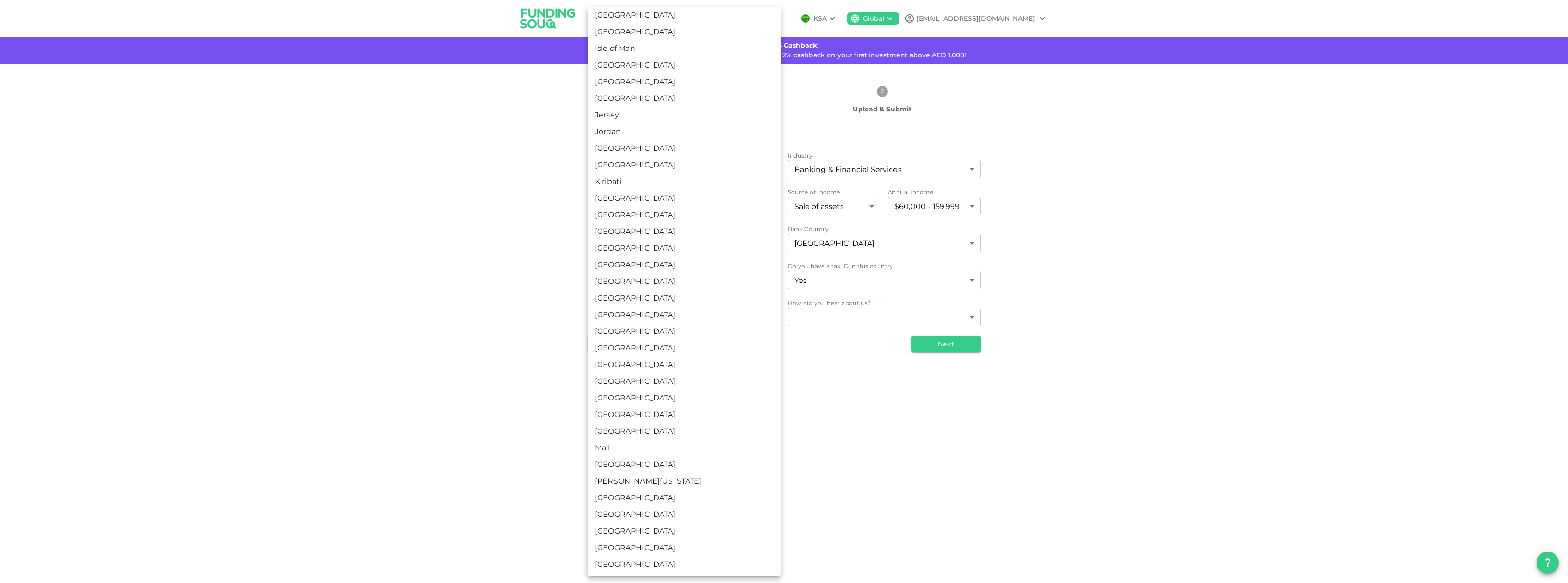
scroll to position [1670, 0]
click at [659, 321] on li "Malta" at bounding box center [684, 319] width 193 height 16
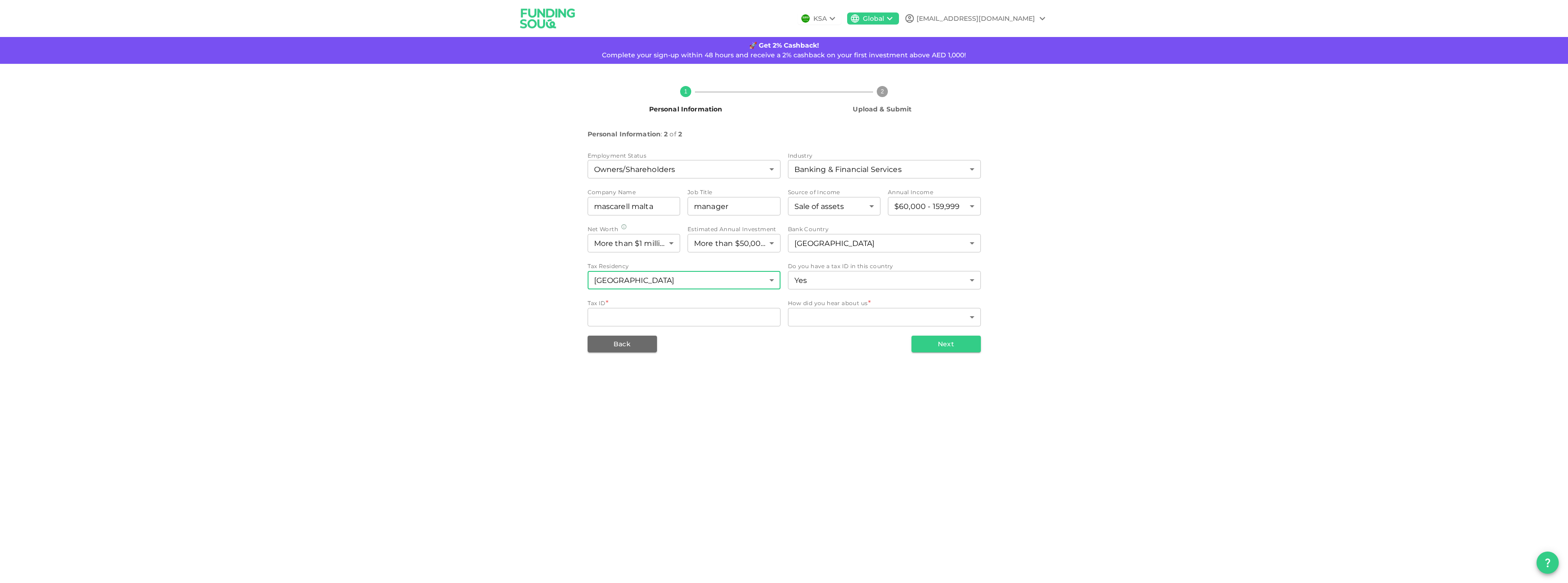
type input "118"
click at [700, 319] on input "Tax ID" at bounding box center [684, 317] width 193 height 18
type input "0466214A"
click at [871, 318] on body "KSA Global cyber.francois@gmx.com 🚀 Get 2% Cashback! Complete your sign-up with…" at bounding box center [784, 292] width 1568 height 583
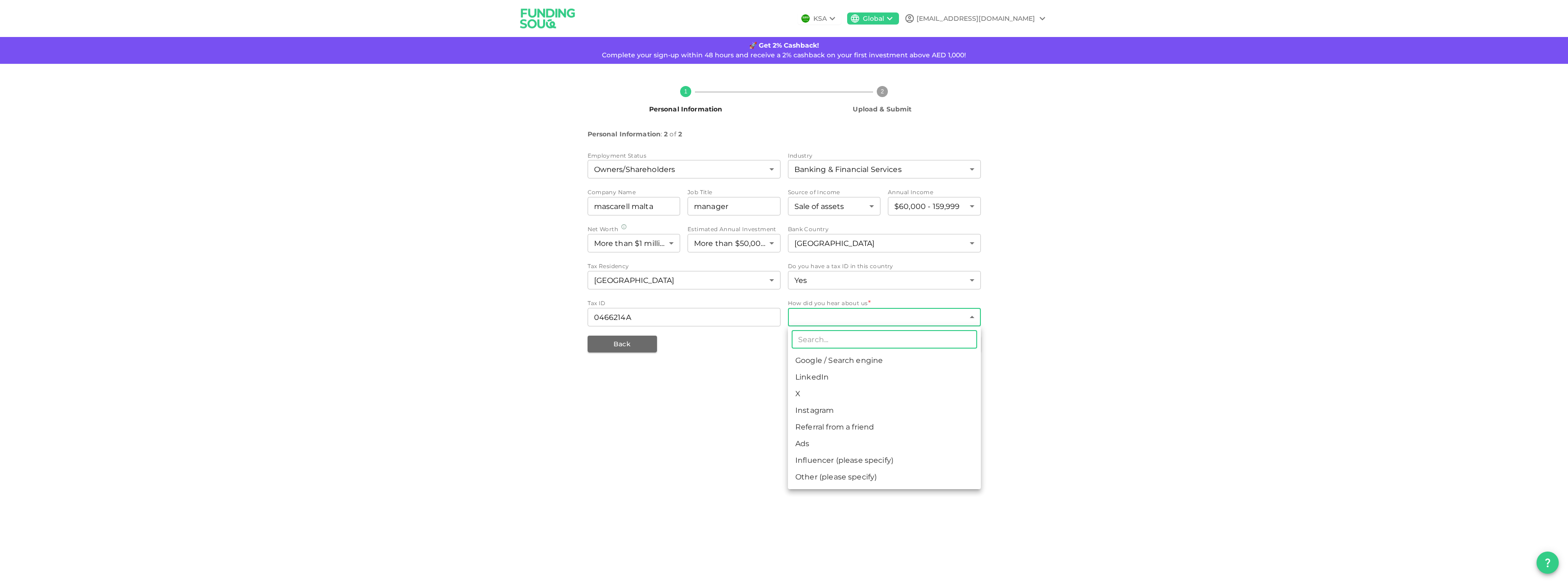
click at [866, 367] on li "Google / Search engine" at bounding box center [884, 360] width 193 height 16
type input "1"
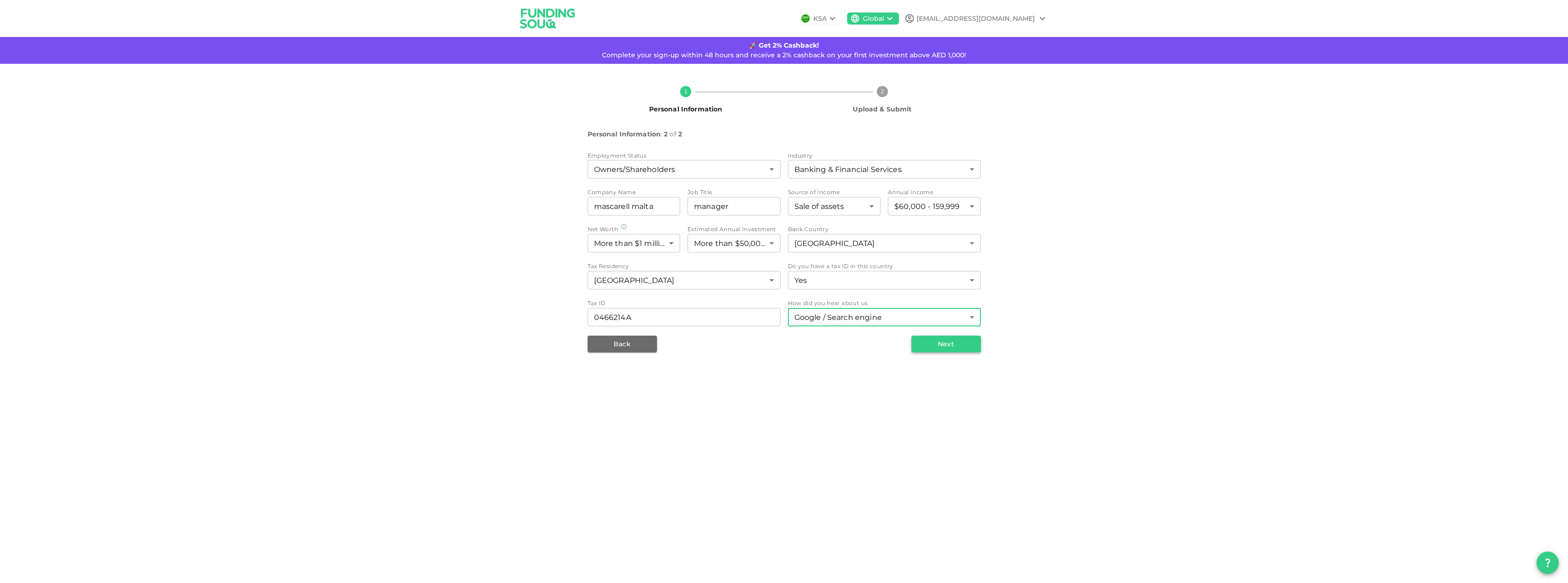
click at [952, 343] on button "Next" at bounding box center [946, 344] width 69 height 16
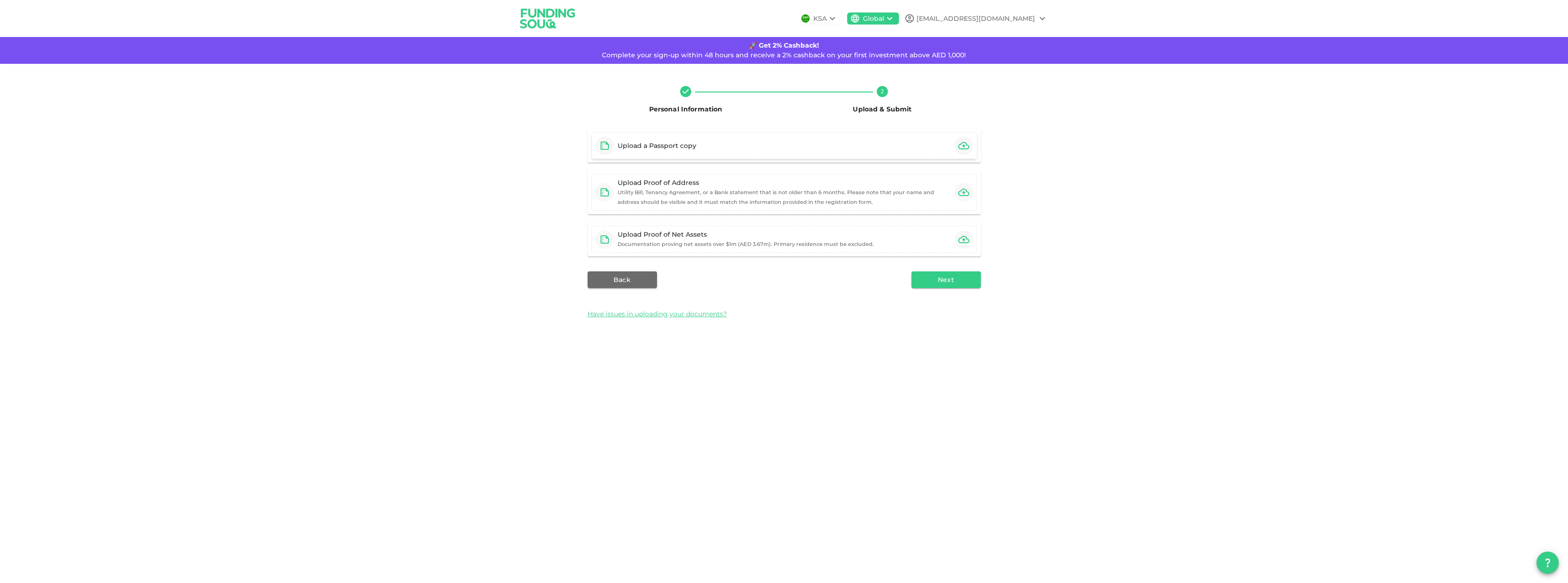
click at [855, 142] on div "Upload a Passport copy" at bounding box center [784, 145] width 386 height 27
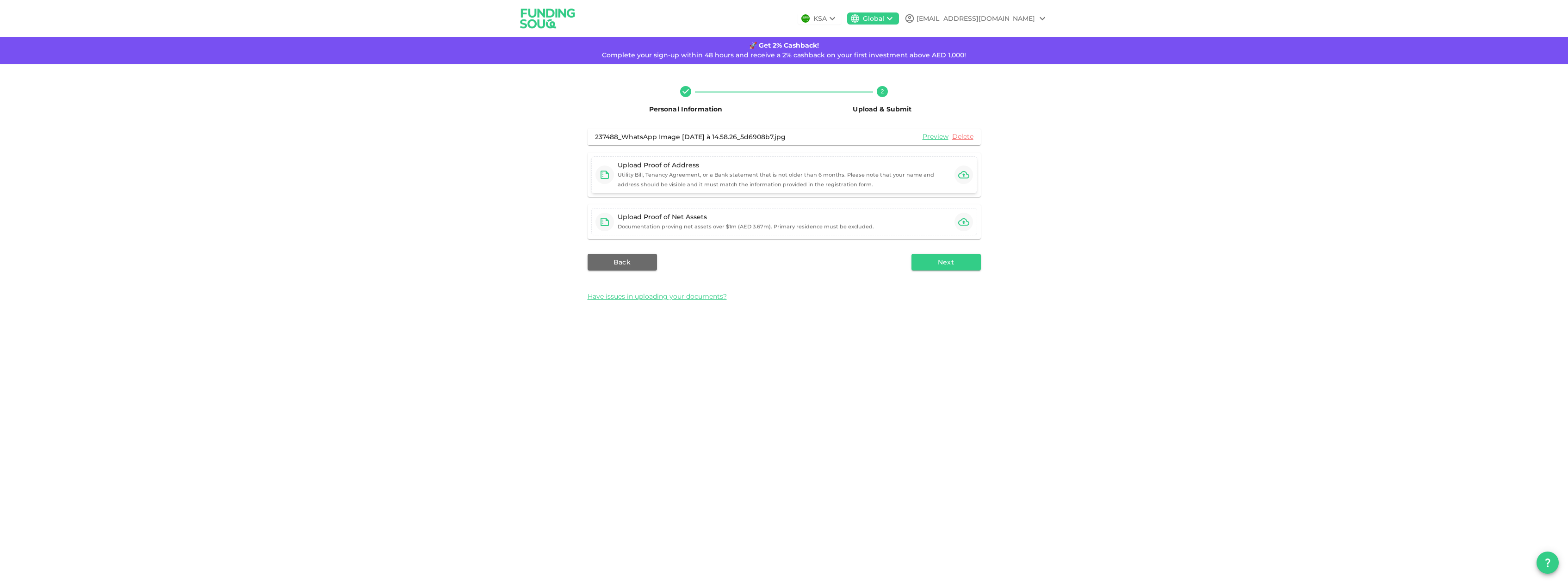
click at [710, 170] on div "Upload Proof of Address Utility Bill, Tenancy Agreement, or a Bank statement th…" at bounding box center [784, 175] width 333 height 29
click at [961, 173] on icon "button" at bounding box center [964, 175] width 11 height 7
click at [967, 208] on icon "button" at bounding box center [964, 214] width 11 height 11
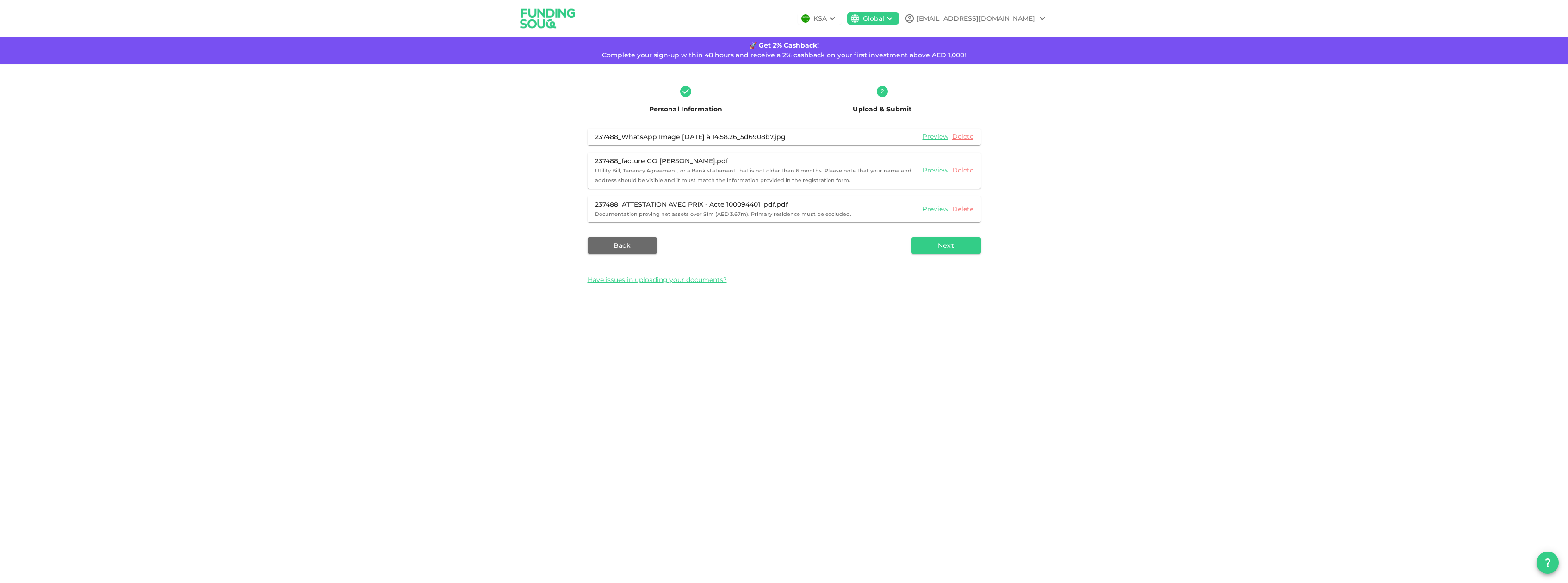
click at [944, 210] on link "Preview" at bounding box center [936, 209] width 26 height 9
click at [960, 211] on link "Delete" at bounding box center [962, 209] width 21 height 9
click at [962, 209] on link "Delete" at bounding box center [962, 209] width 21 height 9
click at [800, 206] on div "Upload Proof of Net Assets" at bounding box center [746, 208] width 256 height 9
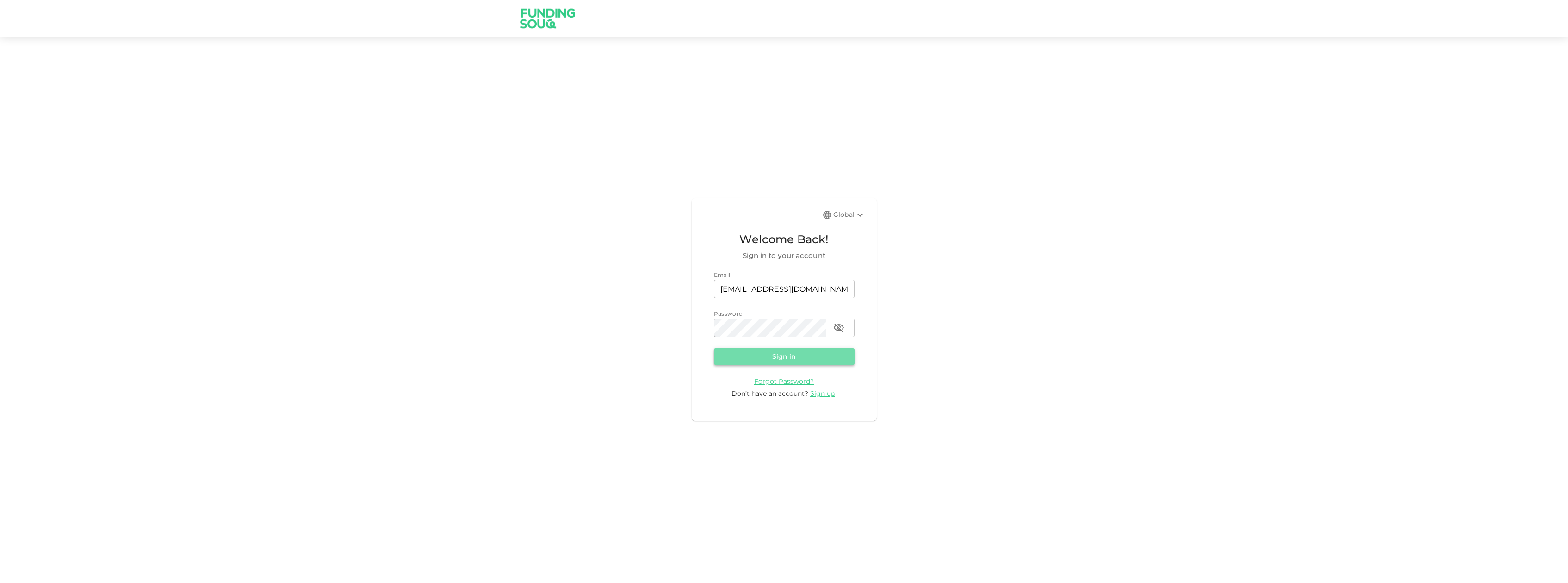
click at [828, 353] on button "Sign in" at bounding box center [784, 356] width 141 height 16
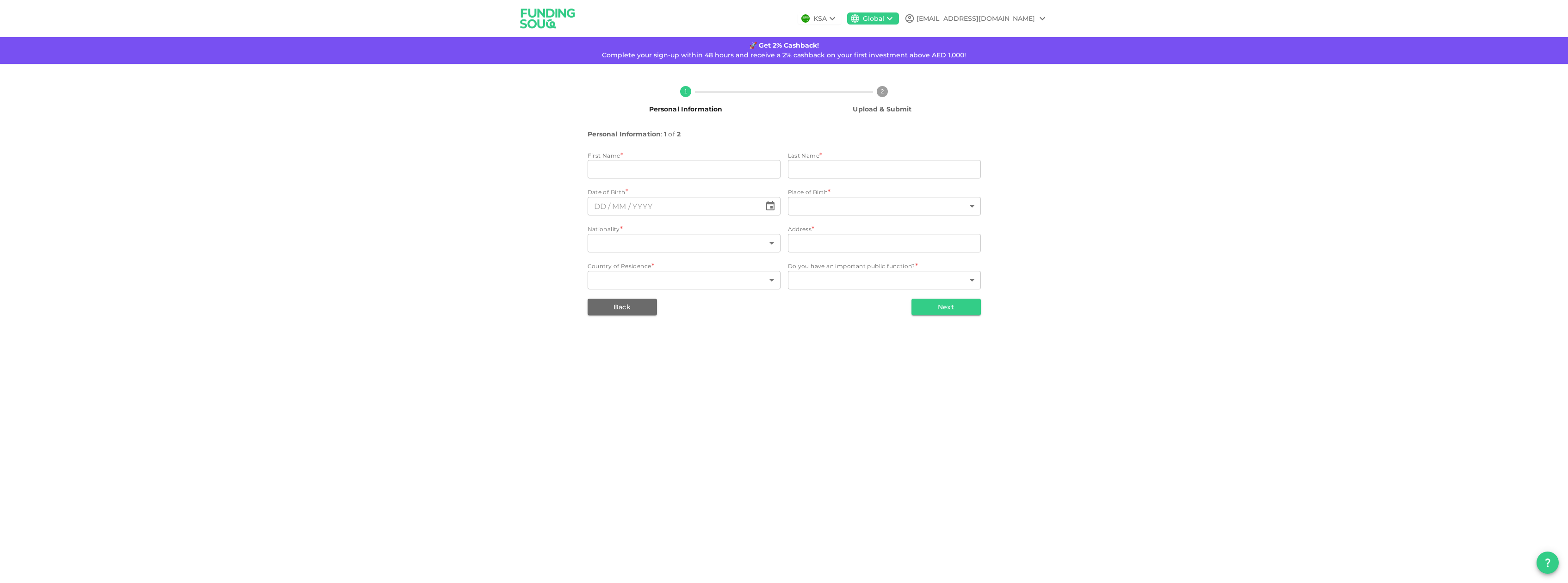
type input "francois"
type input "mascarell"
type input "127"
type input "67"
type input "7 triq San Nikola Apt 2 MSK 1064 Marsaskala"
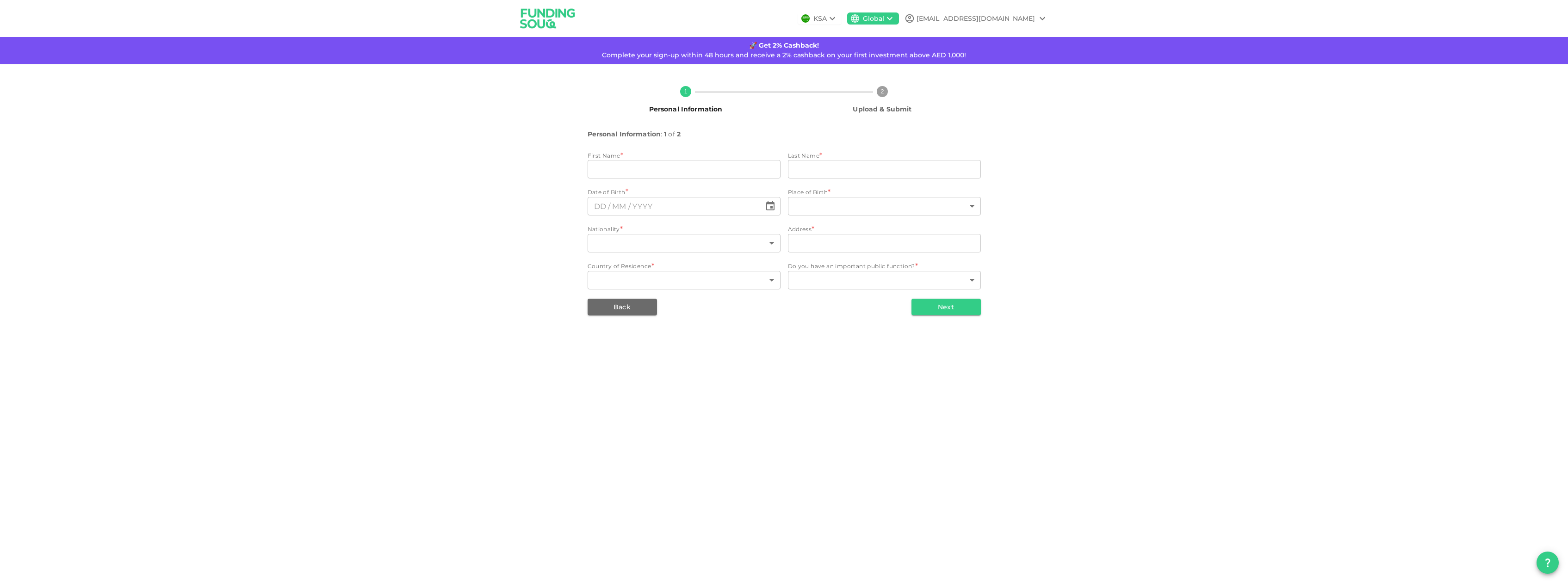
type input "118"
type input "1"
type input "⁦⁨10⁩ / ⁨06⁩ / ⁨1972⁩⁩"
click at [944, 302] on button "Next" at bounding box center [946, 307] width 69 height 16
type input "1"
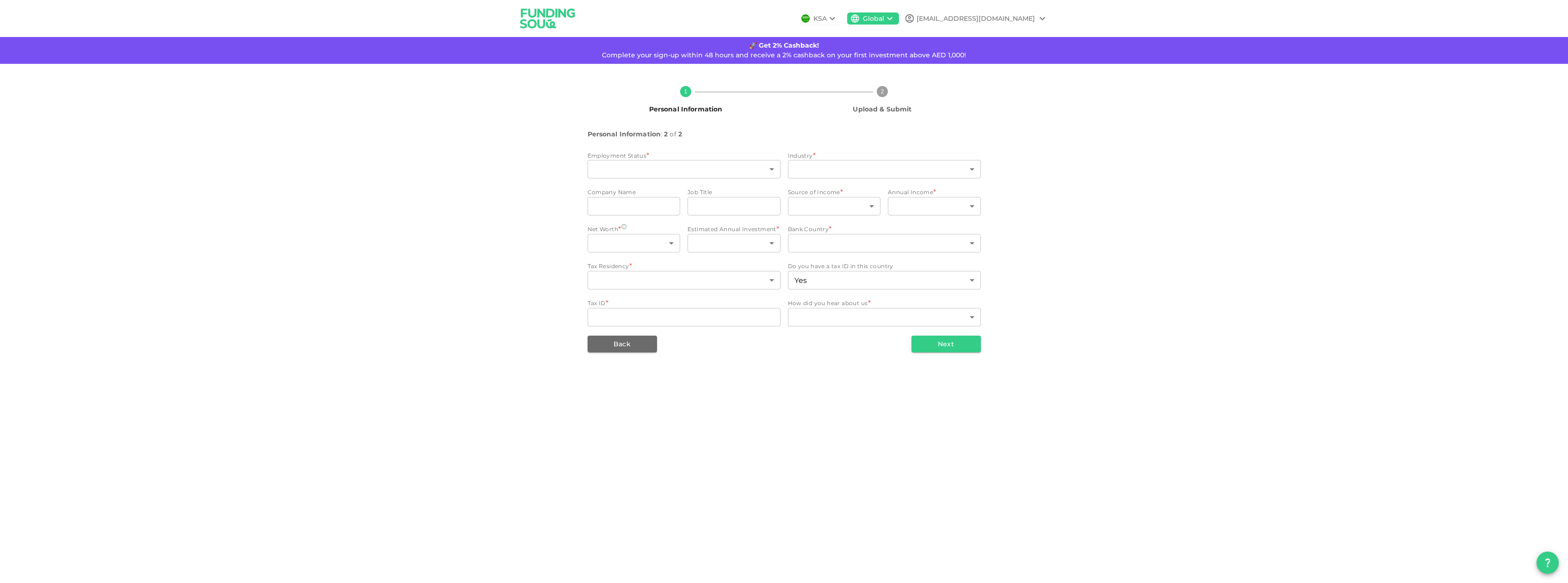
type input "1"
type input "mascarell malta"
type input "manager"
type input "4"
type input "2"
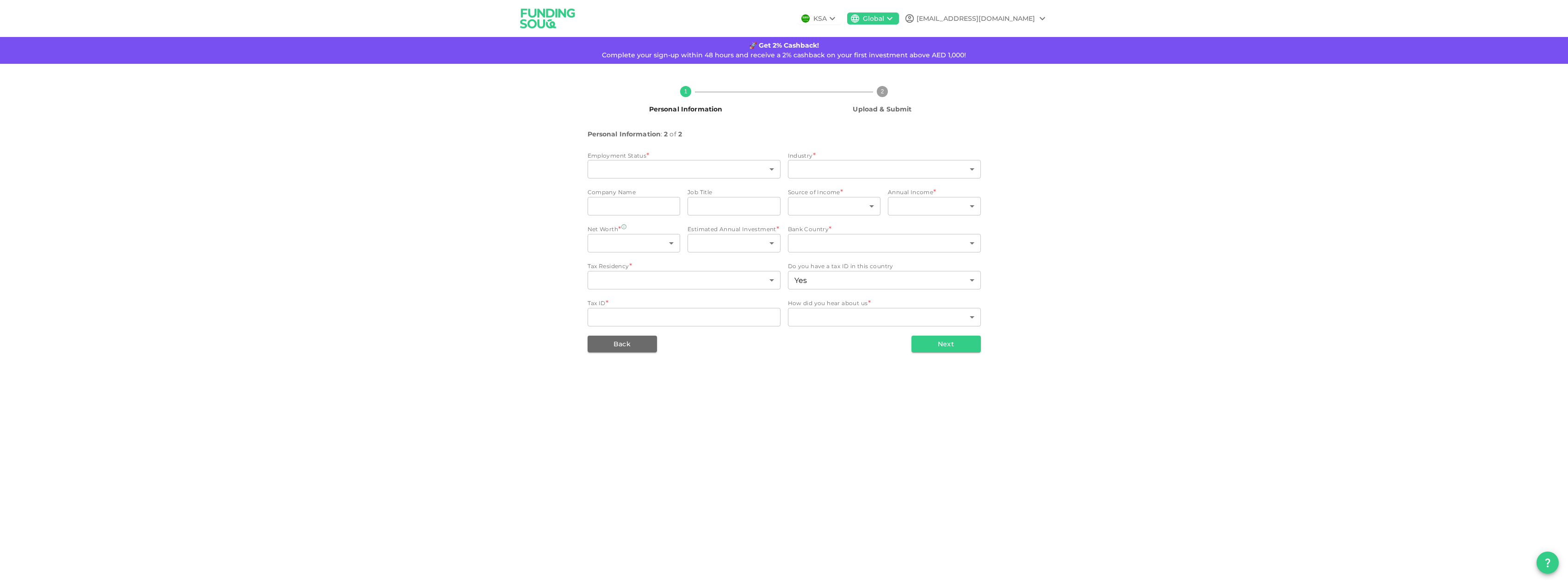
type input "2"
type input "5"
type input "110"
type input "118"
type input "0466214A"
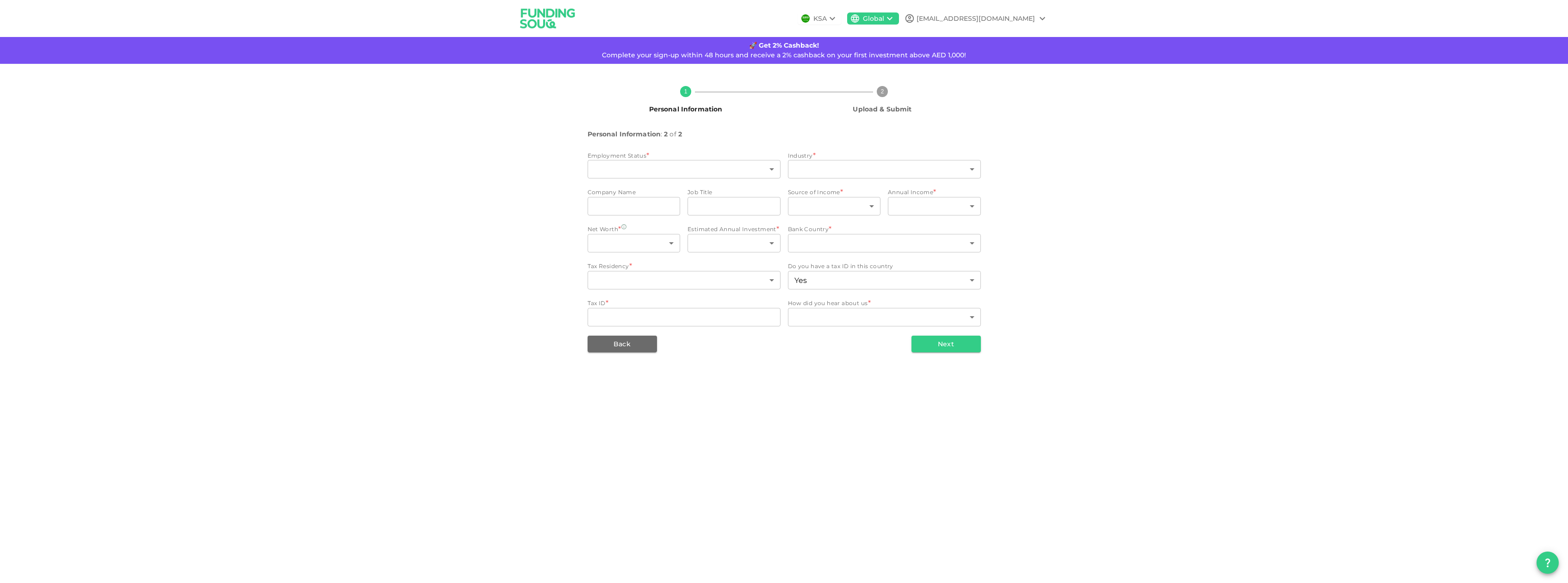
type input "1"
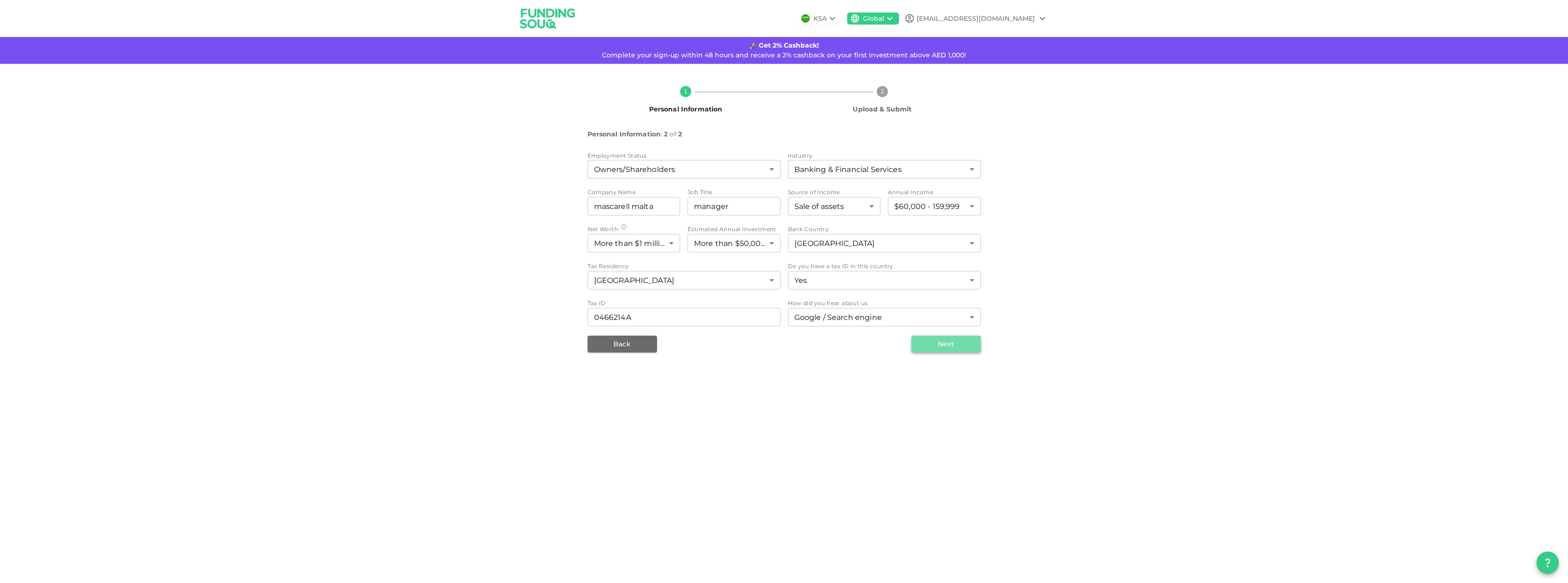
click at [952, 349] on button "Next" at bounding box center [946, 344] width 69 height 16
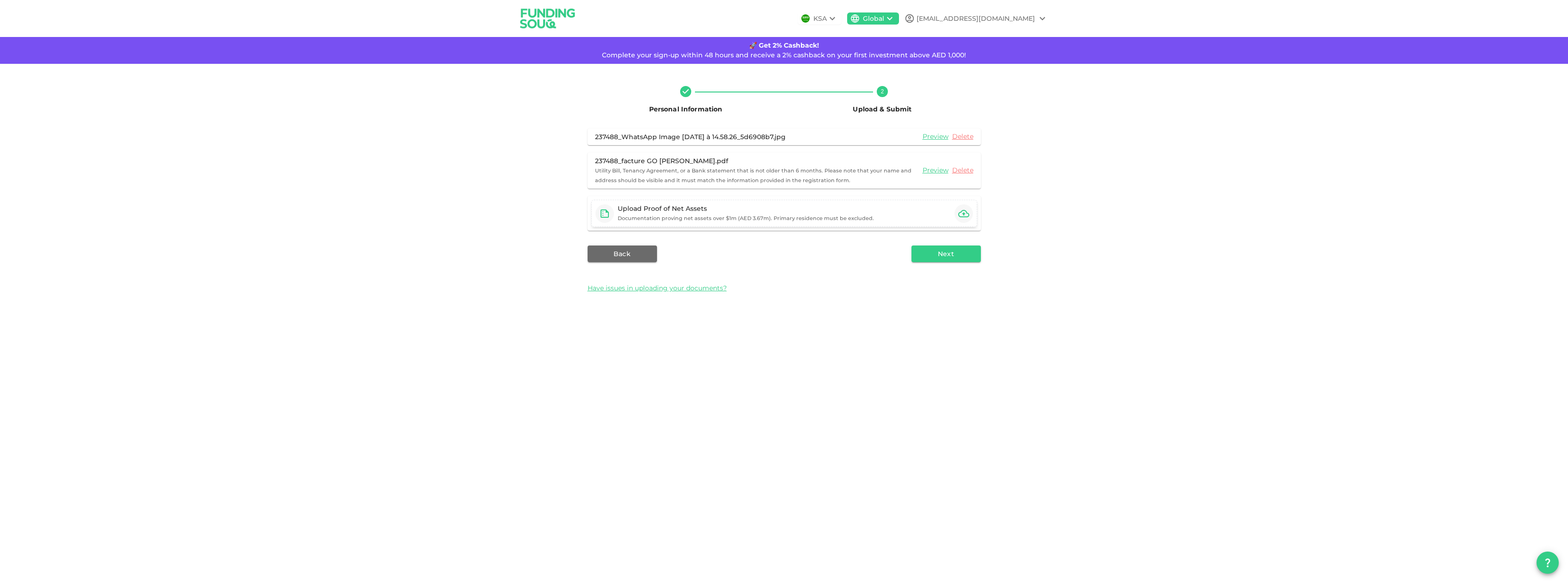
click at [962, 211] on icon "button" at bounding box center [964, 214] width 11 height 7
click at [941, 244] on button "Next" at bounding box center [946, 245] width 69 height 16
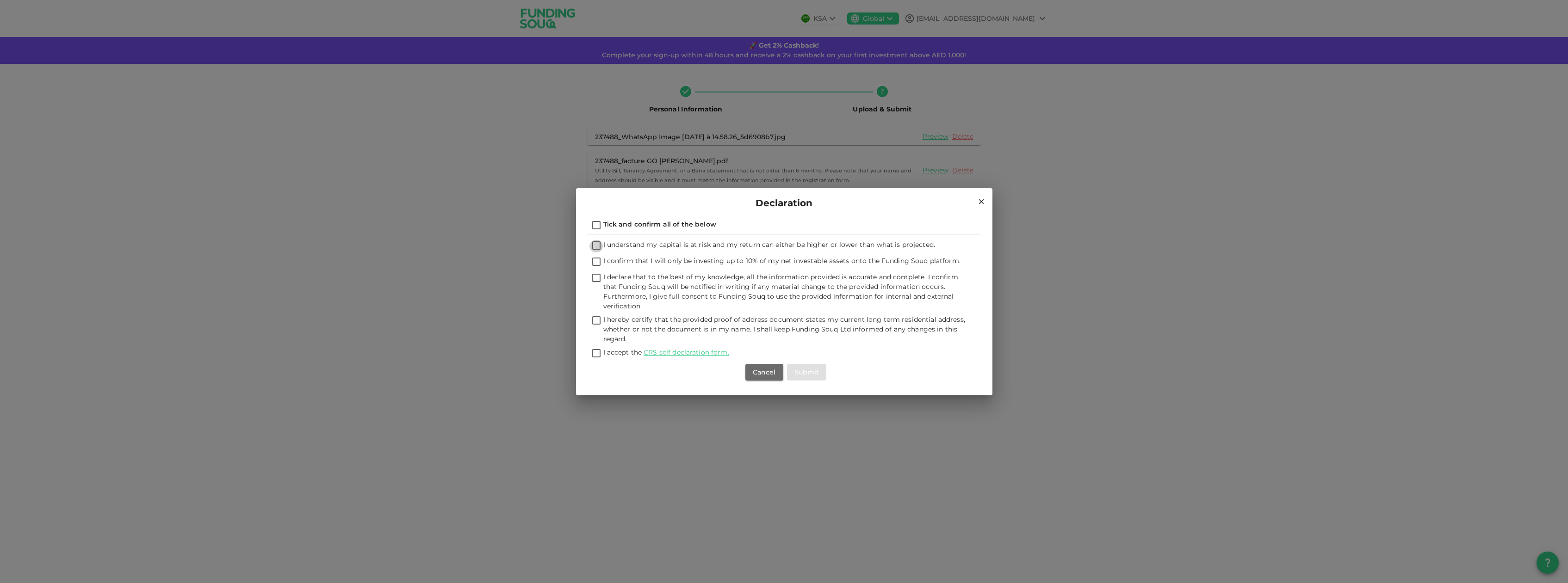
click at [597, 245] on input "I understand my capital is at risk and my return can either be higher or lower …" at bounding box center [596, 246] width 14 height 13
checkbox input "true"
click at [596, 225] on input "Tick and confirm all of the below" at bounding box center [596, 226] width 14 height 13
checkbox input "true"
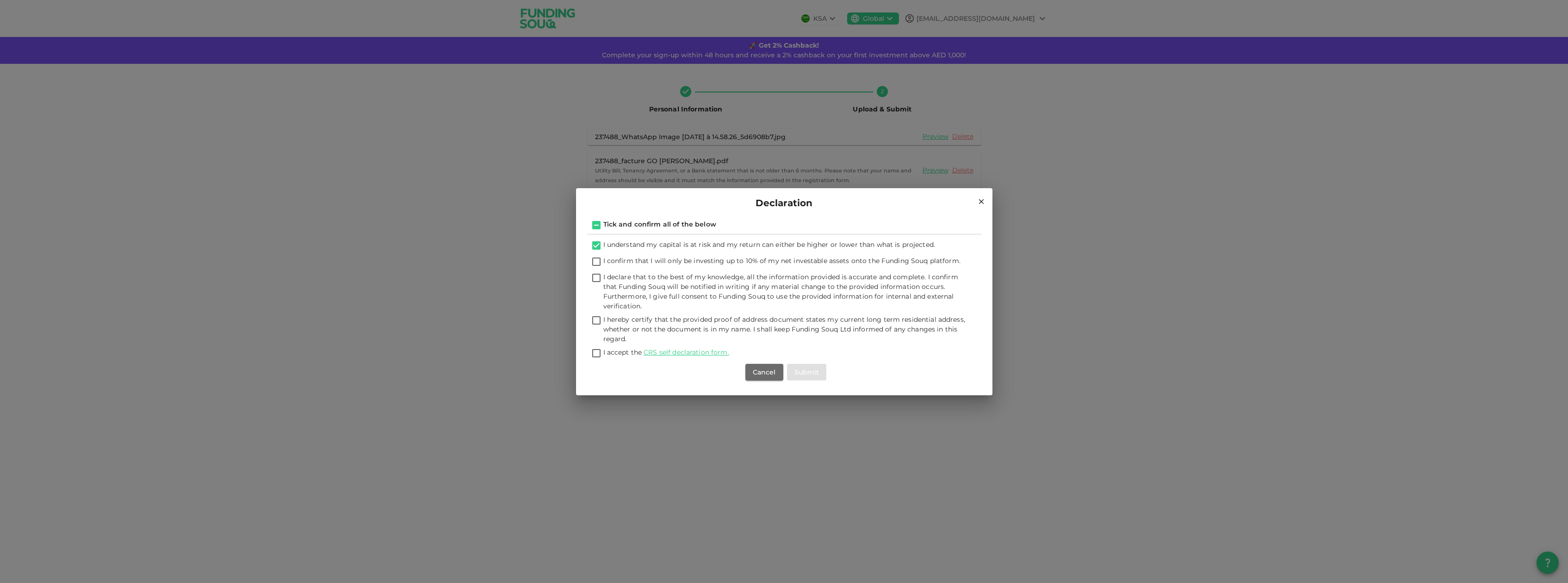
checkbox input "true"
click at [807, 371] on button "Submit" at bounding box center [807, 372] width 40 height 16
